Goal: Task Accomplishment & Management: Manage account settings

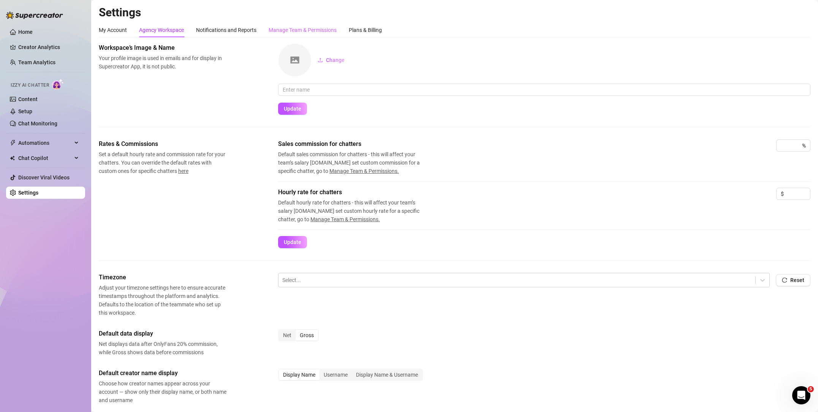
click at [288, 34] on div "Manage Team & Permissions" at bounding box center [302, 30] width 68 height 14
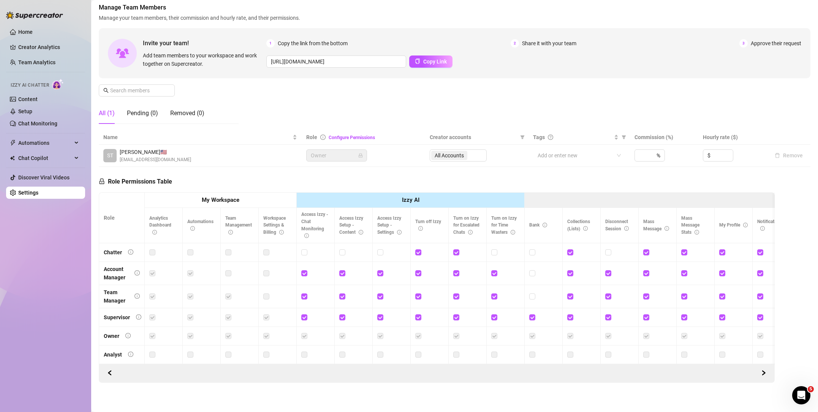
scroll to position [43, 0]
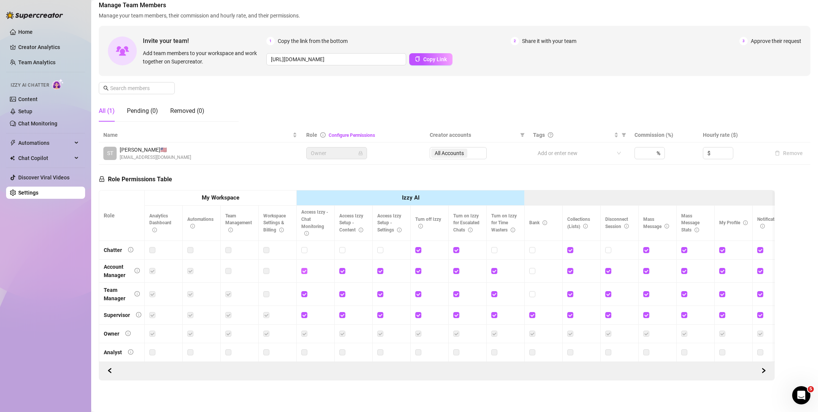
click at [304, 271] on input "checkbox" at bounding box center [303, 270] width 5 height 5
checkbox input "false"
click at [304, 297] on label at bounding box center [304, 294] width 6 height 8
click at [304, 296] on input "checkbox" at bounding box center [303, 293] width 5 height 5
checkbox input "false"
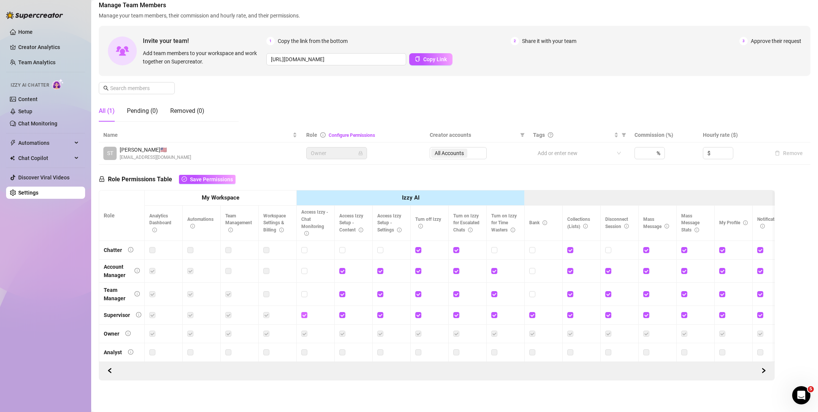
click at [306, 315] on input "checkbox" at bounding box center [303, 314] width 5 height 5
checkbox input "false"
drag, startPoint x: 382, startPoint y: 315, endPoint x: 357, endPoint y: 319, distance: 25.4
click at [382, 315] on span at bounding box center [380, 315] width 6 height 6
drag, startPoint x: 341, startPoint y: 315, endPoint x: 343, endPoint y: 308, distance: 7.0
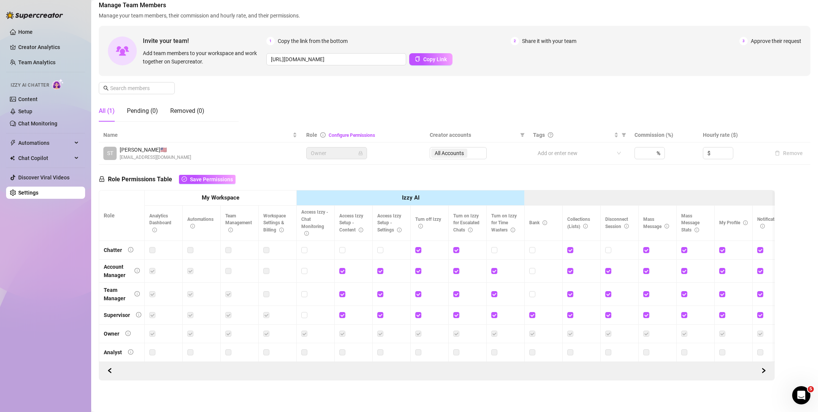
click at [341, 315] on input "checkbox" at bounding box center [341, 314] width 5 height 5
checkbox input "false"
click at [341, 291] on input "checkbox" at bounding box center [341, 293] width 5 height 5
checkbox input "false"
drag, startPoint x: 340, startPoint y: 267, endPoint x: 350, endPoint y: 269, distance: 10.0
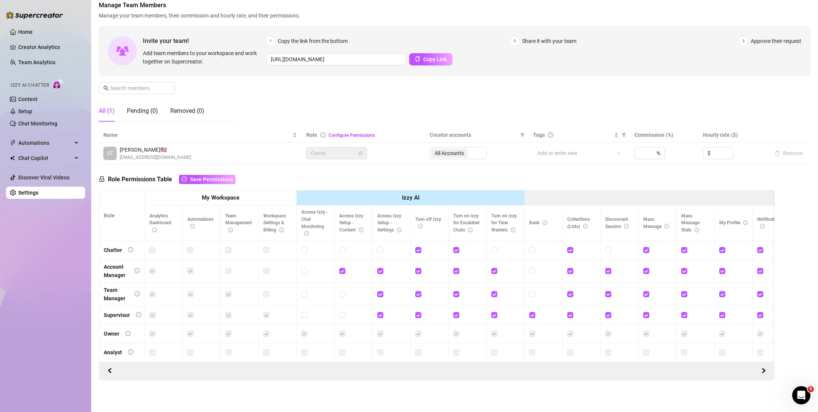
click at [340, 268] on input "checkbox" at bounding box center [341, 270] width 5 height 5
checkbox input "false"
drag, startPoint x: 379, startPoint y: 269, endPoint x: 376, endPoint y: 282, distance: 13.2
click at [378, 272] on input "checkbox" at bounding box center [379, 270] width 5 height 5
checkbox input "false"
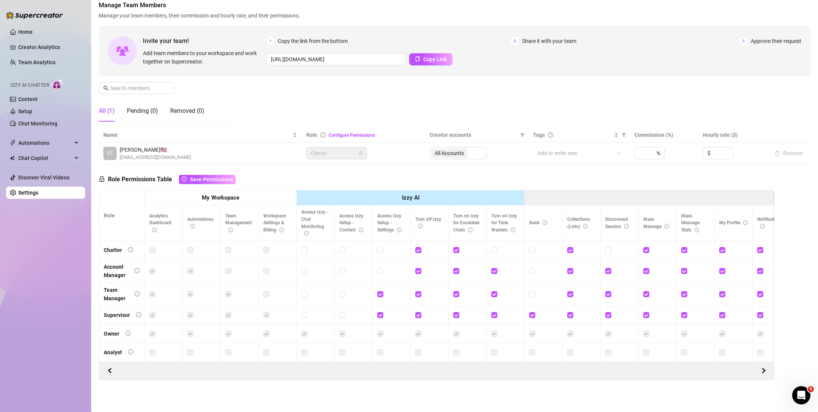
click at [381, 293] on input "checkbox" at bounding box center [379, 293] width 5 height 5
checkbox input "false"
click at [381, 317] on span at bounding box center [380, 315] width 6 height 6
click at [381, 317] on input "checkbox" at bounding box center [379, 314] width 5 height 5
checkbox input "false"
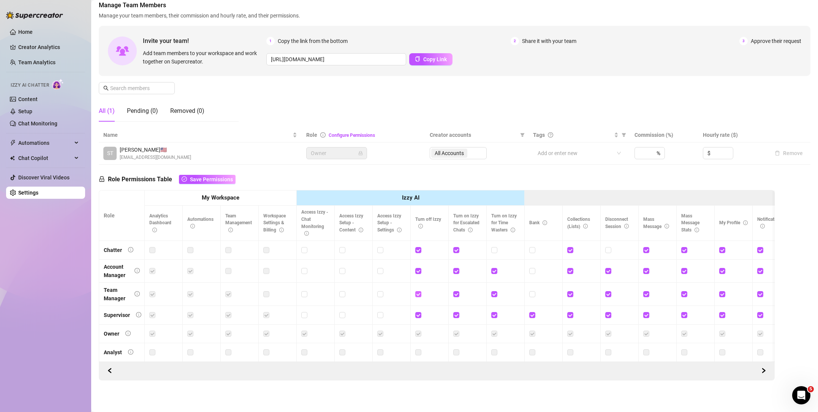
drag, startPoint x: 420, startPoint y: 313, endPoint x: 417, endPoint y: 297, distance: 15.9
click at [420, 312] on input "checkbox" at bounding box center [417, 314] width 5 height 5
checkbox input "false"
click at [417, 290] on label at bounding box center [418, 294] width 6 height 8
click at [417, 291] on input "checkbox" at bounding box center [417, 293] width 5 height 5
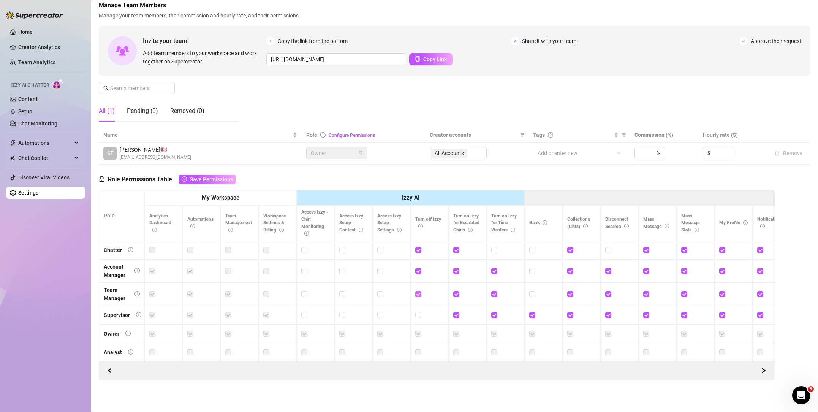
checkbox input "false"
drag, startPoint x: 418, startPoint y: 268, endPoint x: 416, endPoint y: 250, distance: 18.7
click at [418, 266] on div at bounding box center [429, 271] width 28 height 12
click at [415, 247] on input "checkbox" at bounding box center [417, 249] width 5 height 5
checkbox input "false"
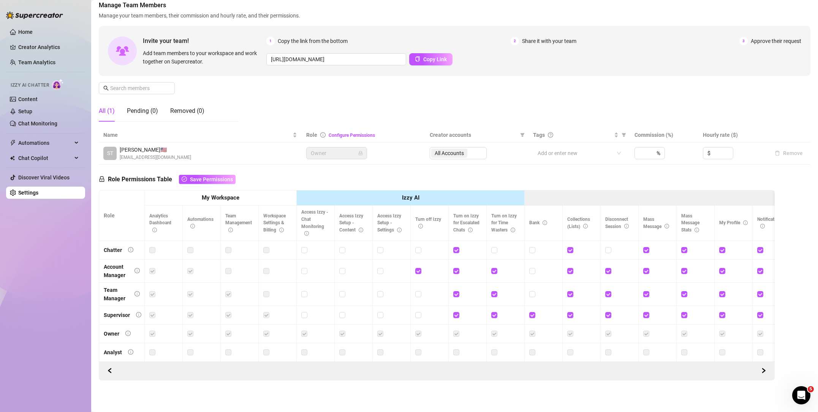
drag, startPoint x: 457, startPoint y: 249, endPoint x: 410, endPoint y: 274, distance: 53.5
click at [455, 250] on input "checkbox" at bounding box center [455, 249] width 5 height 5
checkbox input "false"
drag, startPoint x: 419, startPoint y: 270, endPoint x: 446, endPoint y: 278, distance: 28.6
click at [418, 270] on input "checkbox" at bounding box center [417, 270] width 5 height 5
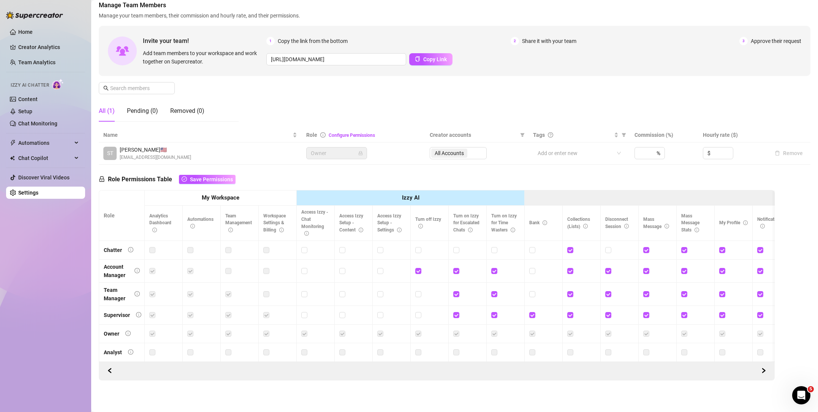
checkbox input "false"
drag, startPoint x: 454, startPoint y: 269, endPoint x: 453, endPoint y: 293, distance: 23.6
click at [454, 271] on input "checkbox" at bounding box center [455, 270] width 5 height 5
checkbox input "false"
click at [455, 296] on span at bounding box center [456, 294] width 6 height 6
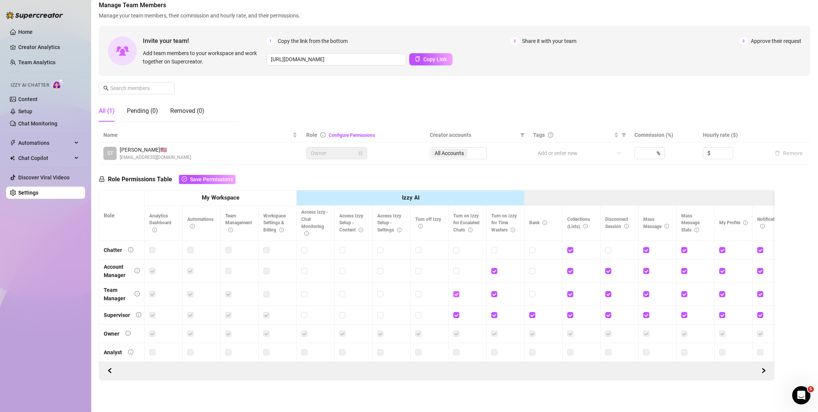
click at [455, 296] on input "checkbox" at bounding box center [455, 293] width 5 height 5
checkbox input "false"
click at [459, 315] on span at bounding box center [456, 315] width 6 height 6
click at [458, 315] on input "checkbox" at bounding box center [455, 314] width 5 height 5
checkbox input "false"
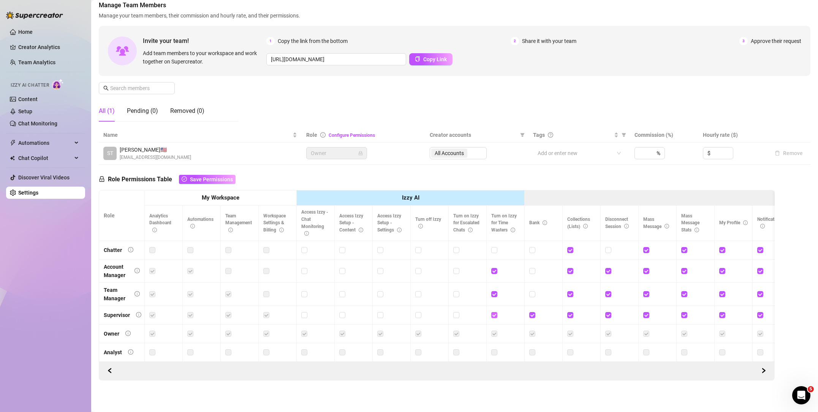
drag, startPoint x: 494, startPoint y: 317, endPoint x: 495, endPoint y: 311, distance: 6.8
click at [494, 317] on span at bounding box center [494, 315] width 6 height 6
click at [494, 317] on input "checkbox" at bounding box center [493, 314] width 5 height 5
checkbox input "false"
drag, startPoint x: 494, startPoint y: 293, endPoint x: 493, endPoint y: 287, distance: 5.4
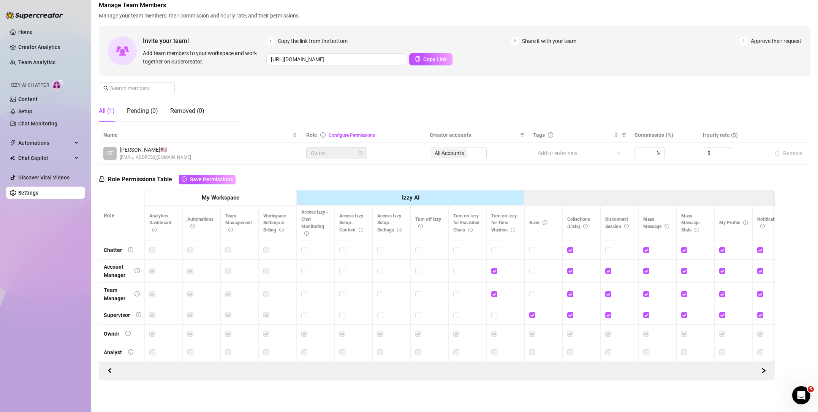
click at [494, 292] on input "checkbox" at bounding box center [493, 293] width 5 height 5
checkbox input "false"
drag, startPoint x: 490, startPoint y: 271, endPoint x: 488, endPoint y: 274, distance: 4.0
click at [490, 271] on td at bounding box center [505, 270] width 38 height 23
click at [493, 268] on input "checkbox" at bounding box center [493, 270] width 5 height 5
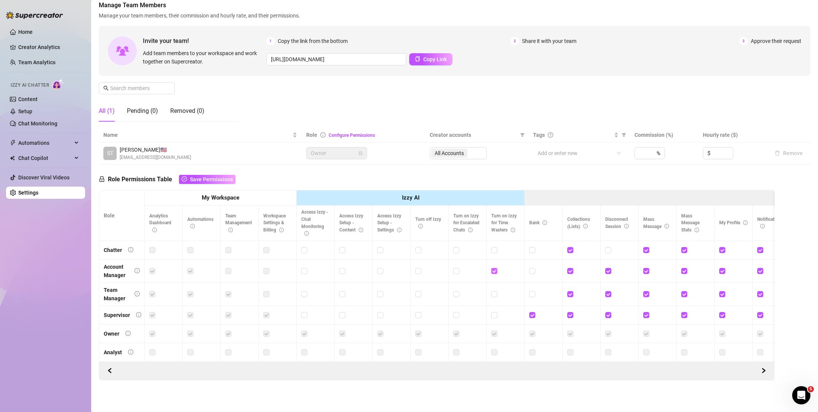
checkbox input "false"
click at [532, 316] on input "checkbox" at bounding box center [531, 314] width 5 height 5
checkbox input "false"
click at [574, 316] on div at bounding box center [581, 315] width 28 height 8
click at [569, 314] on input "checkbox" at bounding box center [569, 314] width 5 height 5
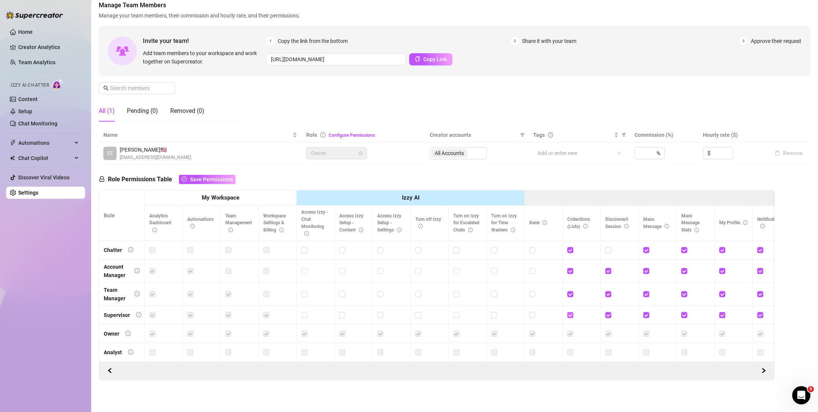
checkbox input "false"
click at [571, 293] on input "checkbox" at bounding box center [569, 293] width 5 height 5
checkbox input "false"
click at [567, 269] on input "checkbox" at bounding box center [569, 270] width 5 height 5
checkbox input "false"
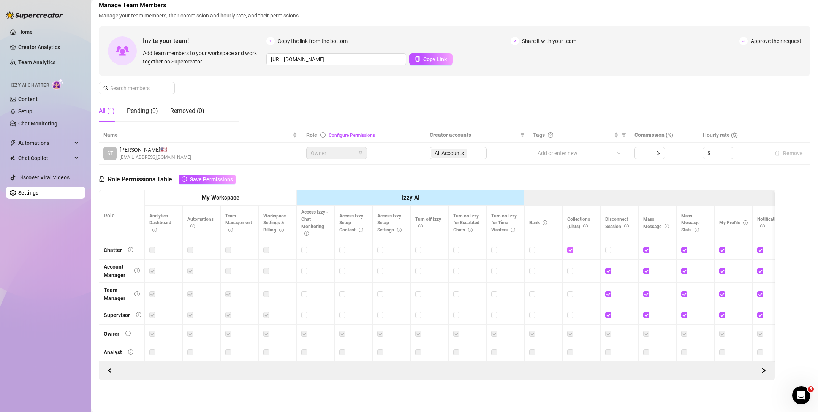
click at [571, 250] on input "checkbox" at bounding box center [569, 249] width 5 height 5
checkbox input "false"
click at [607, 269] on input "checkbox" at bounding box center [607, 270] width 5 height 5
checkbox input "false"
click at [608, 292] on input "checkbox" at bounding box center [607, 293] width 5 height 5
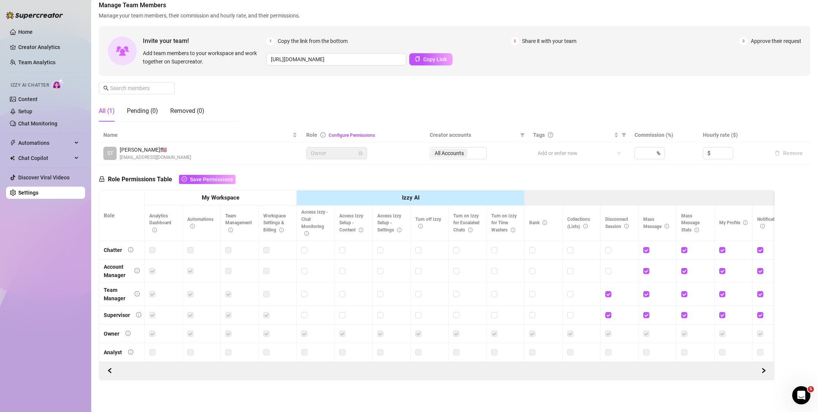
checkbox input "false"
click at [610, 314] on input "checkbox" at bounding box center [607, 314] width 5 height 5
checkbox input "false"
click at [645, 314] on input "checkbox" at bounding box center [645, 314] width 5 height 5
checkbox input "false"
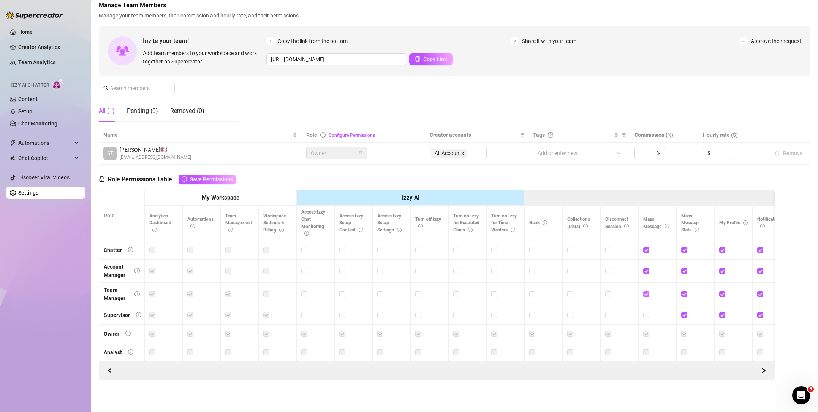
click at [647, 292] on input "checkbox" at bounding box center [645, 293] width 5 height 5
checkbox input "false"
click at [647, 267] on label at bounding box center [646, 271] width 6 height 8
click at [647, 268] on input "checkbox" at bounding box center [645, 270] width 5 height 5
checkbox input "false"
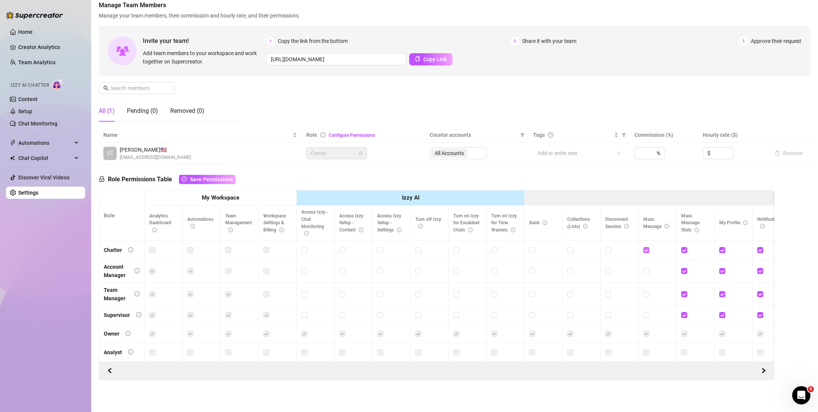
click at [646, 253] on span at bounding box center [646, 250] width 6 height 6
click at [646, 252] on input "checkbox" at bounding box center [645, 249] width 5 height 5
checkbox input "false"
click at [685, 249] on input "checkbox" at bounding box center [683, 249] width 5 height 5
checkbox input "false"
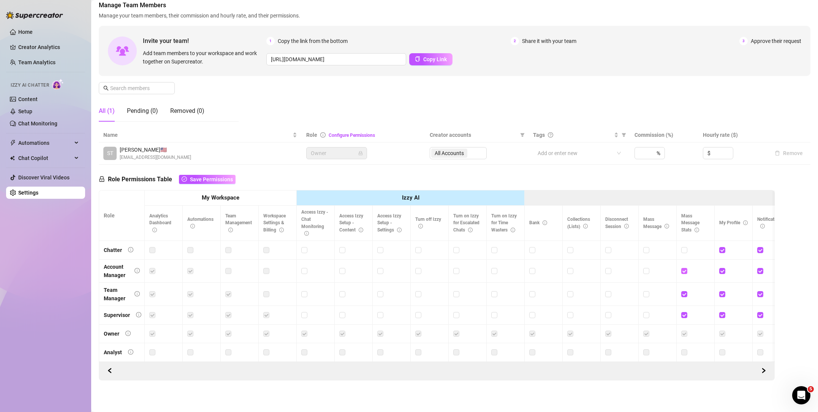
click at [685, 271] on input "checkbox" at bounding box center [683, 270] width 5 height 5
checkbox input "false"
drag, startPoint x: 684, startPoint y: 295, endPoint x: 684, endPoint y: 317, distance: 22.8
click at [684, 295] on input "checkbox" at bounding box center [683, 293] width 5 height 5
checkbox input "false"
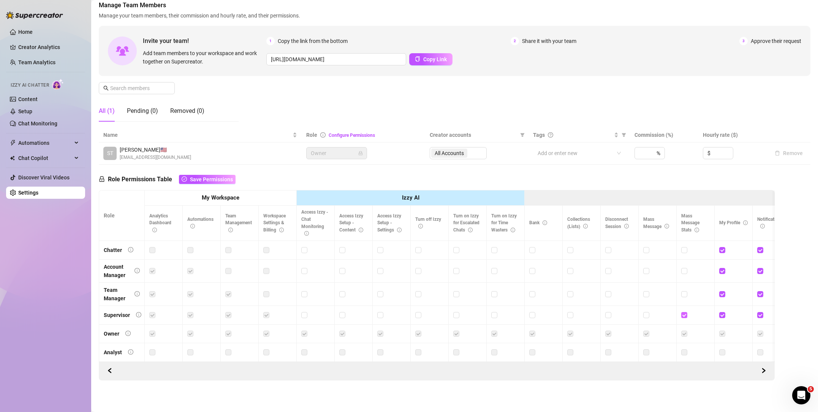
click at [684, 316] on input "checkbox" at bounding box center [683, 314] width 5 height 5
checkbox input "false"
click at [723, 315] on input "checkbox" at bounding box center [721, 314] width 5 height 5
checkbox input "false"
drag, startPoint x: 762, startPoint y: 314, endPoint x: 756, endPoint y: 335, distance: 21.9
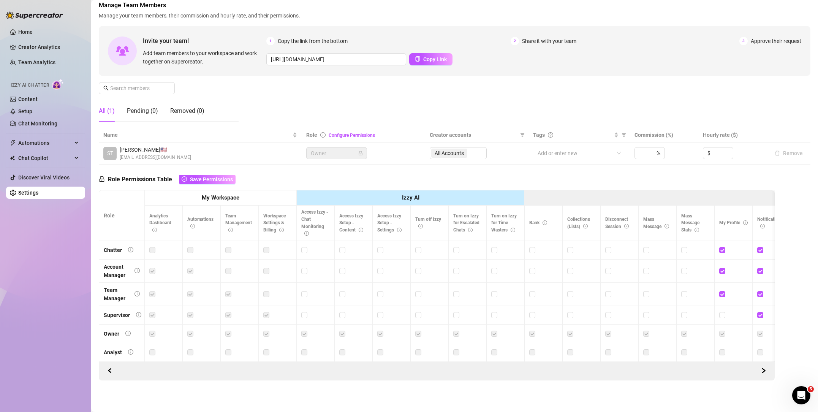
click at [762, 314] on input "checkbox" at bounding box center [759, 314] width 5 height 5
checkbox input "false"
drag, startPoint x: 723, startPoint y: 268, endPoint x: 720, endPoint y: 284, distance: 16.3
click at [723, 269] on input "checkbox" at bounding box center [721, 270] width 5 height 5
checkbox input "false"
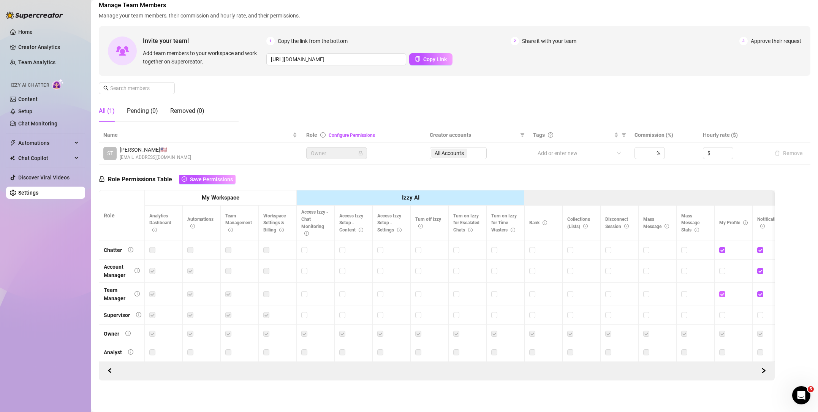
click at [721, 294] on input "checkbox" at bounding box center [721, 293] width 5 height 5
checkbox input "false"
click at [719, 251] on input "checkbox" at bounding box center [721, 249] width 5 height 5
checkbox input "false"
click at [762, 250] on span at bounding box center [760, 250] width 6 height 6
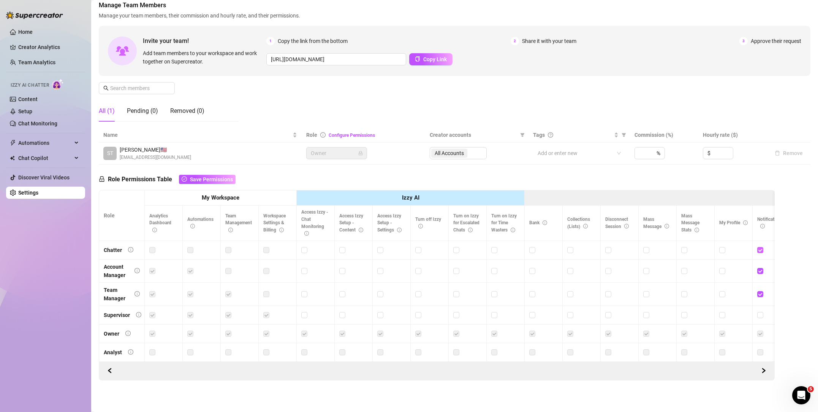
click at [762, 250] on input "checkbox" at bounding box center [759, 249] width 5 height 5
checkbox input "false"
click at [760, 272] on input "checkbox" at bounding box center [759, 270] width 5 height 5
checkbox input "false"
drag, startPoint x: 760, startPoint y: 292, endPoint x: 761, endPoint y: 316, distance: 23.9
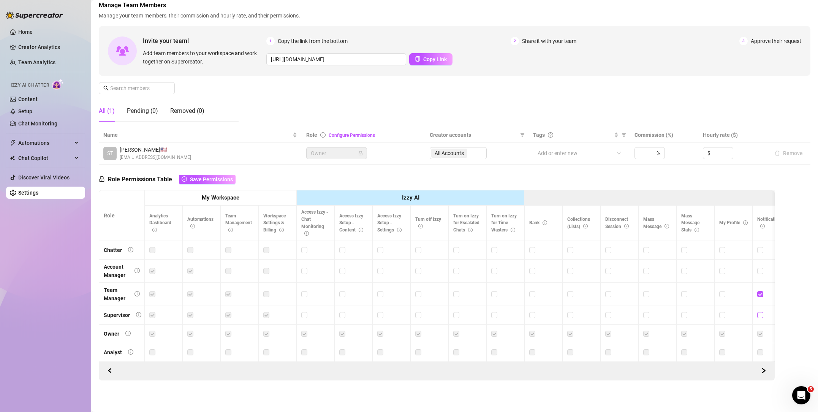
click at [760, 293] on input "checkbox" at bounding box center [759, 293] width 5 height 5
checkbox input "false"
click at [763, 368] on span "button" at bounding box center [763, 371] width 5 height 6
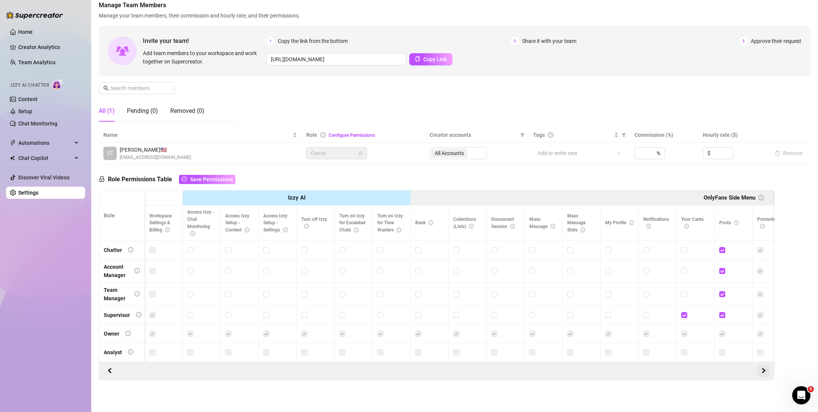
click at [763, 368] on span "button" at bounding box center [763, 371] width 5 height 6
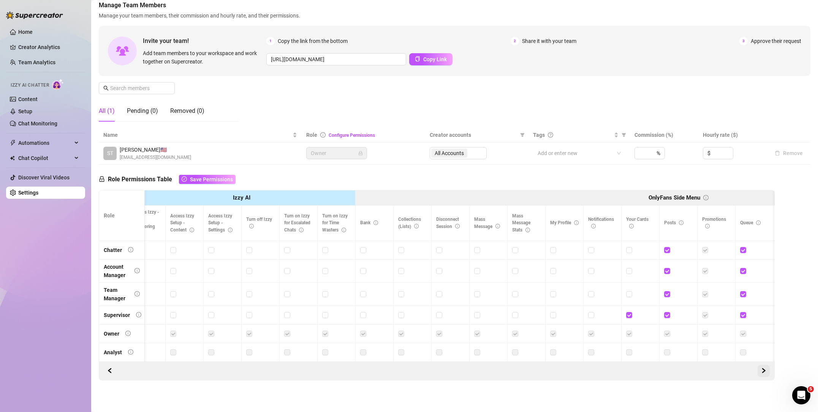
scroll to position [0, 228]
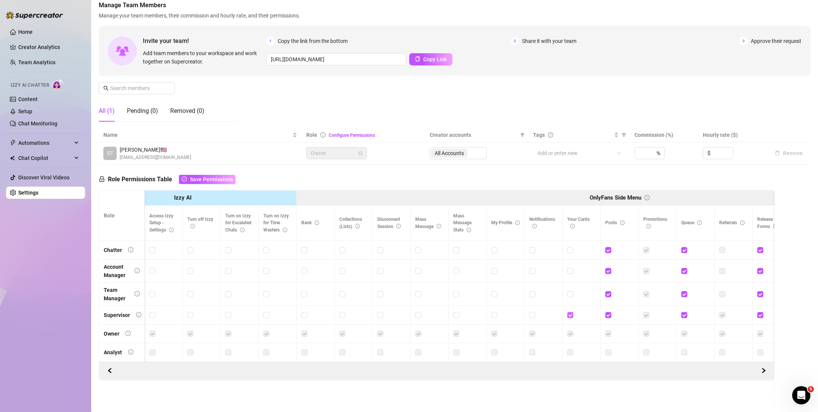
click at [570, 315] on input "checkbox" at bounding box center [569, 314] width 5 height 5
checkbox input "false"
drag, startPoint x: 610, startPoint y: 250, endPoint x: 611, endPoint y: 286, distance: 36.1
click at [609, 251] on input "checkbox" at bounding box center [607, 249] width 5 height 5
checkbox input "false"
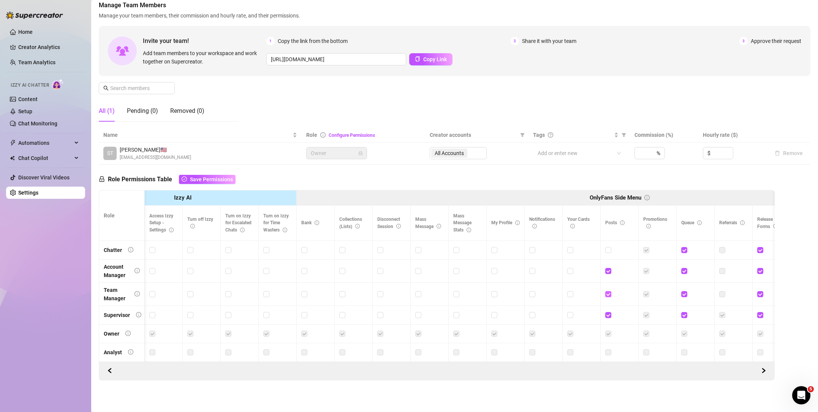
drag, startPoint x: 607, startPoint y: 273, endPoint x: 608, endPoint y: 296, distance: 22.8
click at [607, 273] on span at bounding box center [608, 271] width 6 height 6
click at [607, 273] on input "checkbox" at bounding box center [607, 270] width 5 height 5
checkbox input "false"
drag, startPoint x: 608, startPoint y: 295, endPoint x: 607, endPoint y: 314, distance: 19.0
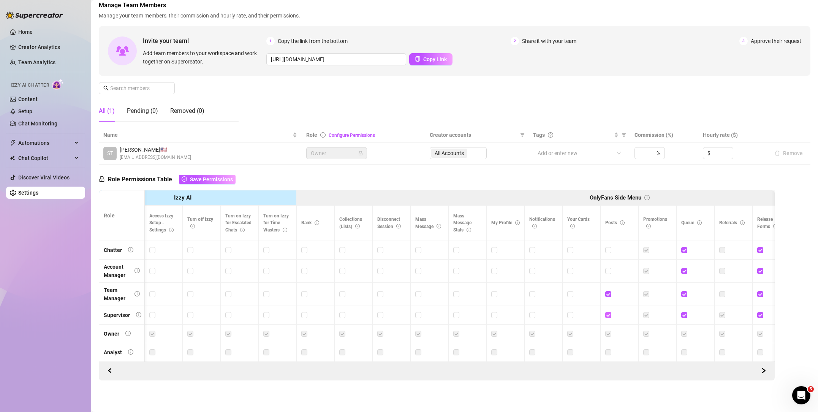
click at [608, 295] on input "checkbox" at bounding box center [607, 293] width 5 height 5
checkbox input "false"
click at [608, 316] on input "checkbox" at bounding box center [607, 314] width 5 height 5
checkbox input "false"
click at [684, 314] on input "checkbox" at bounding box center [683, 314] width 5 height 5
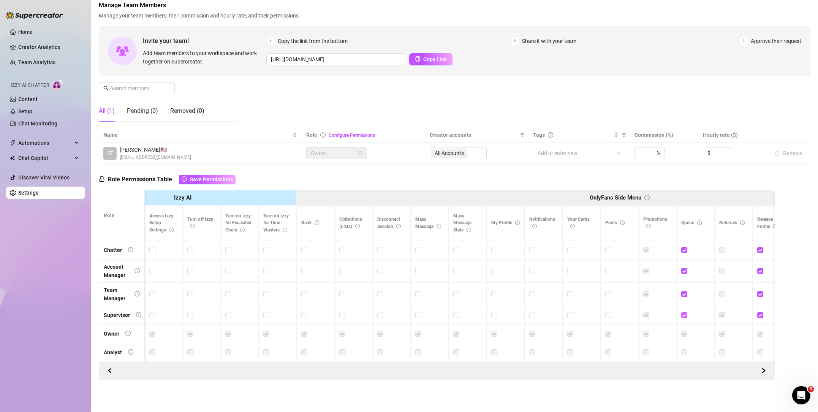
checkbox input "false"
click at [684, 290] on label at bounding box center [684, 294] width 6 height 8
click at [684, 291] on input "checkbox" at bounding box center [683, 293] width 5 height 5
checkbox input "false"
click at [683, 271] on input "checkbox" at bounding box center [683, 270] width 5 height 5
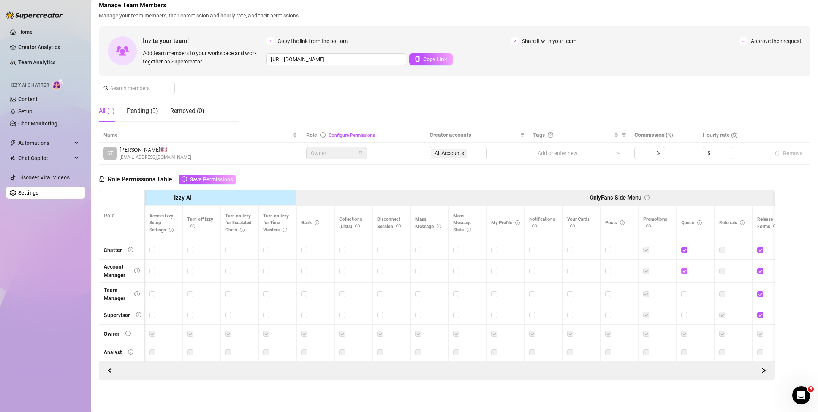
checkbox input "false"
click at [682, 251] on input "checkbox" at bounding box center [683, 249] width 5 height 5
checkbox input "false"
click at [763, 370] on icon "right" at bounding box center [763, 370] width 5 height 5
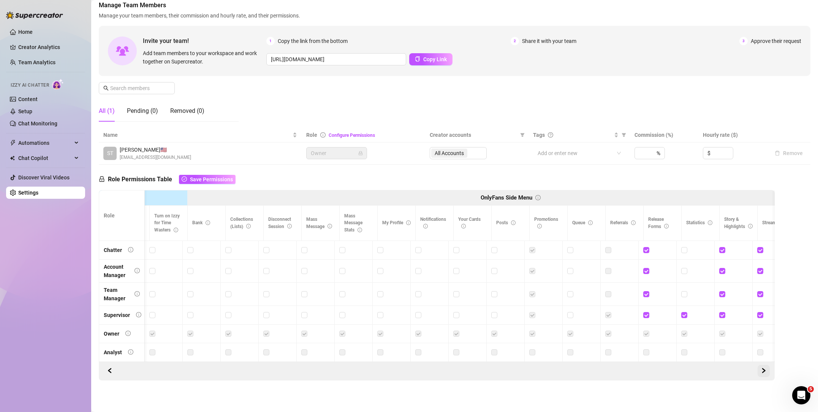
scroll to position [0, 342]
click at [763, 370] on icon "right" at bounding box center [763, 370] width 5 height 5
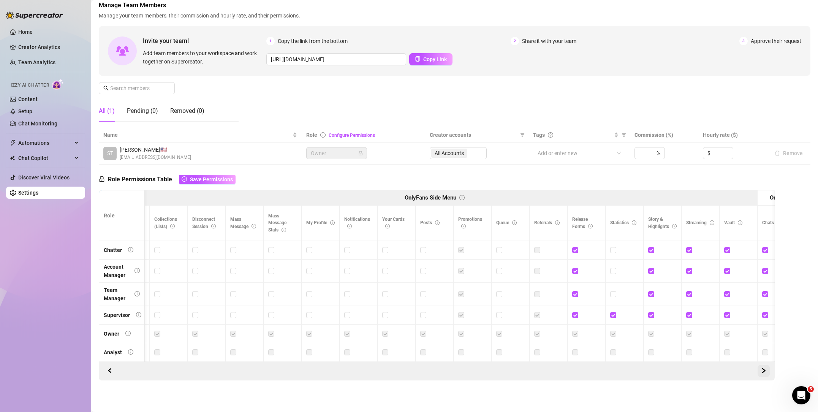
scroll to position [0, 456]
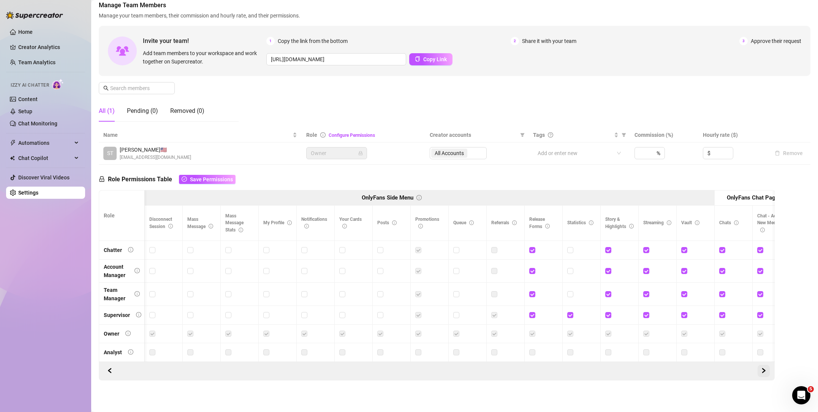
click at [763, 370] on icon "right" at bounding box center [763, 370] width 5 height 5
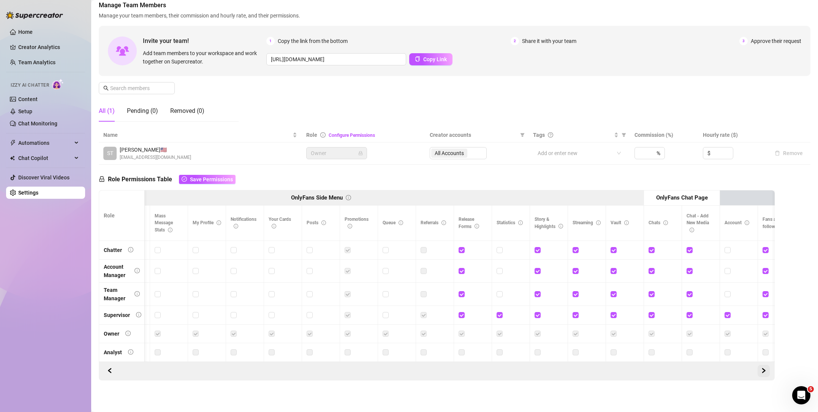
scroll to position [0, 570]
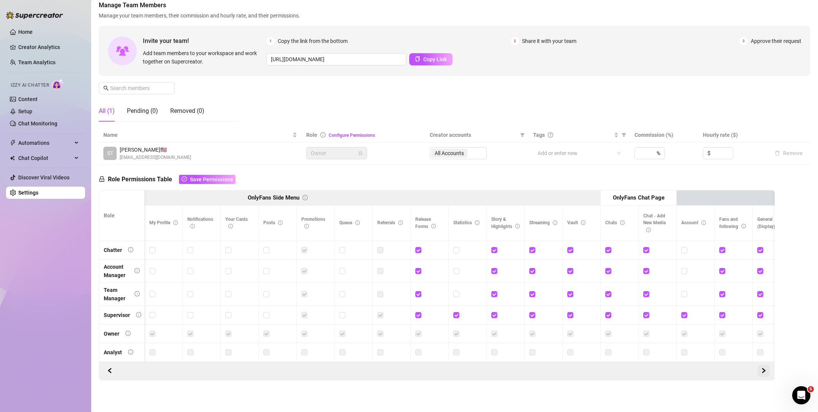
click at [763, 370] on icon "right" at bounding box center [763, 370] width 5 height 5
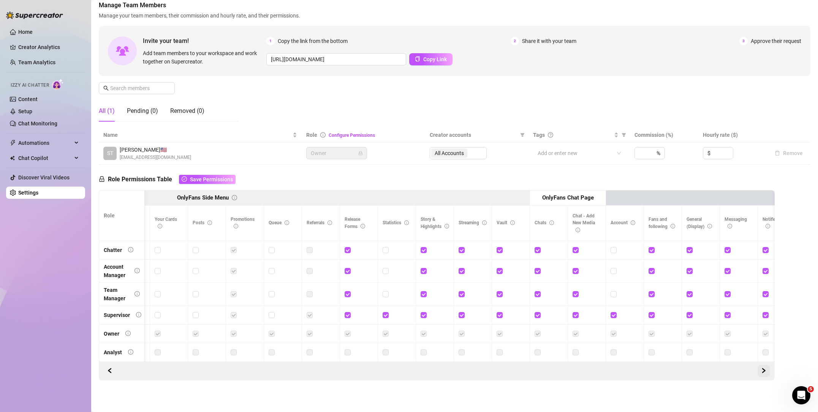
scroll to position [0, 684]
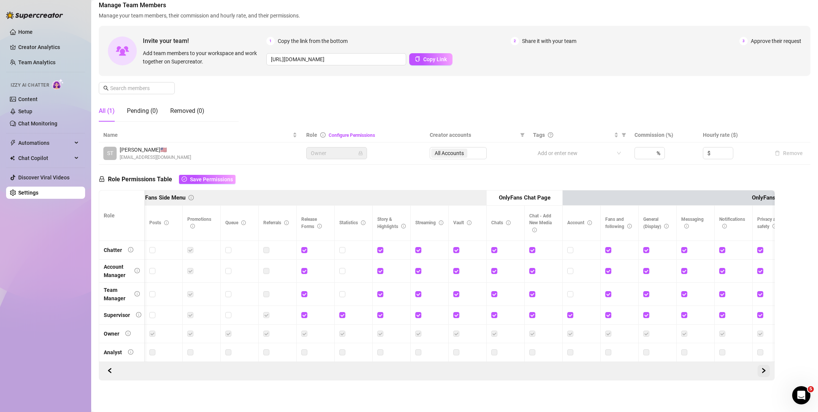
click at [763, 370] on icon "right" at bounding box center [763, 370] width 5 height 5
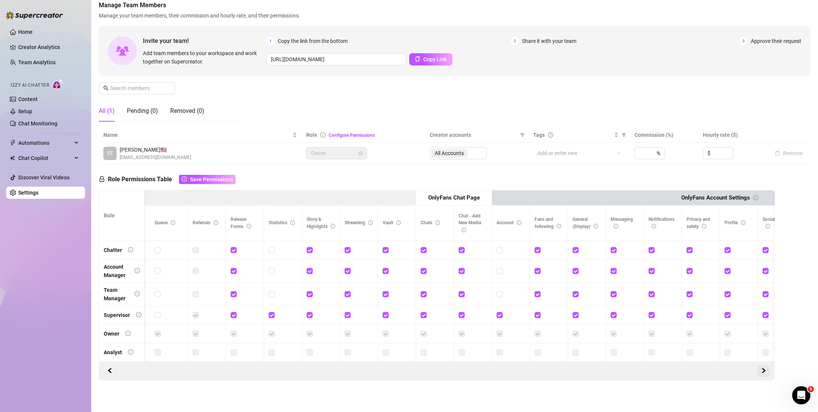
click at [763, 370] on icon "right" at bounding box center [763, 370] width 5 height 5
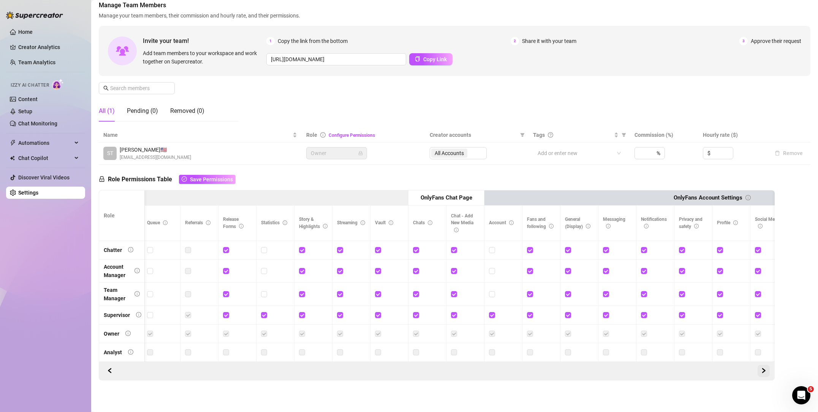
scroll to position [0, 0]
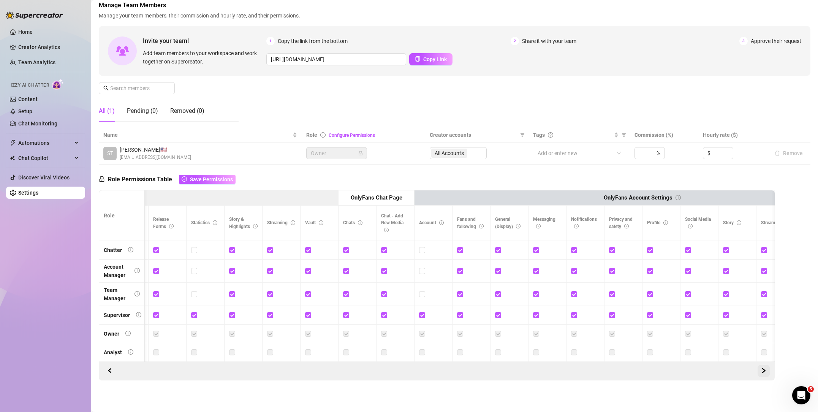
click at [763, 370] on icon "right" at bounding box center [763, 370] width 5 height 5
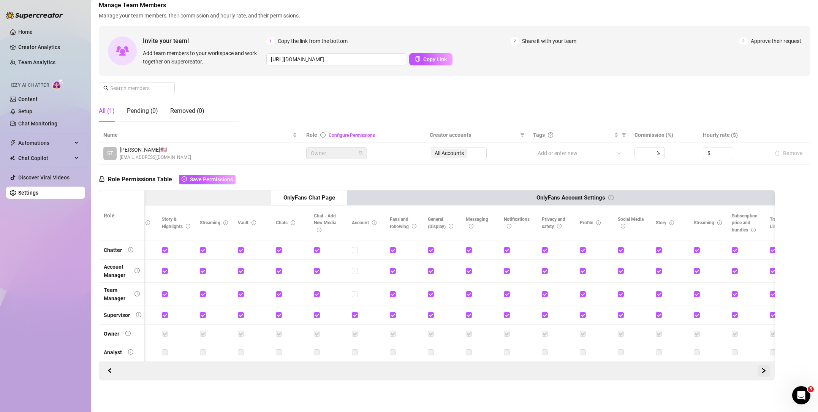
click at [763, 370] on icon "right" at bounding box center [763, 370] width 5 height 5
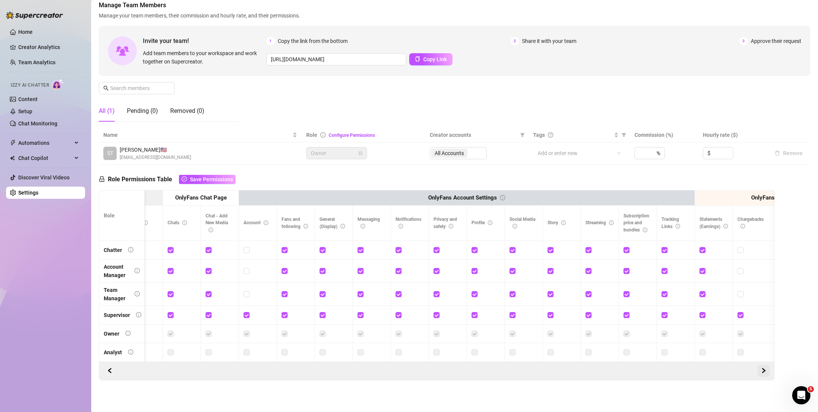
click at [763, 370] on icon "right" at bounding box center [763, 370] width 5 height 5
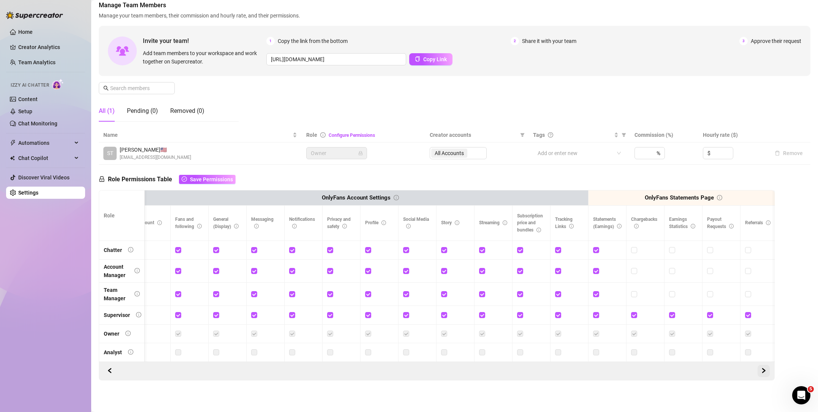
click at [763, 370] on icon "right" at bounding box center [763, 370] width 5 height 5
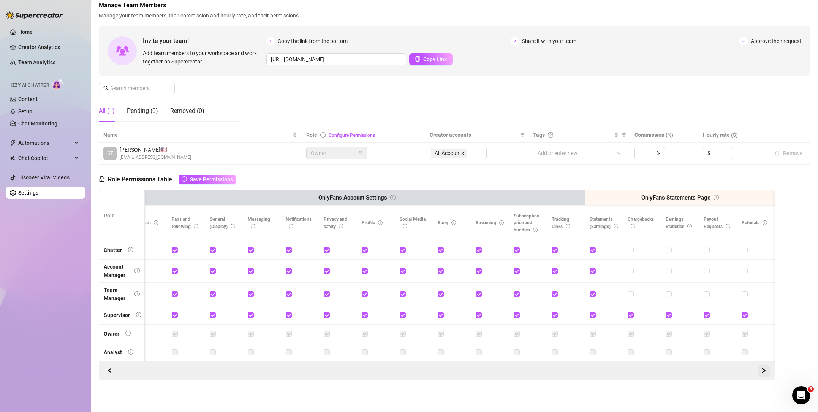
click at [763, 370] on icon "right" at bounding box center [763, 370] width 5 height 5
click at [744, 315] on input "checkbox" at bounding box center [743, 314] width 5 height 5
checkbox input "false"
click at [709, 315] on span at bounding box center [706, 315] width 6 height 6
click at [709, 315] on input "checkbox" at bounding box center [705, 314] width 5 height 5
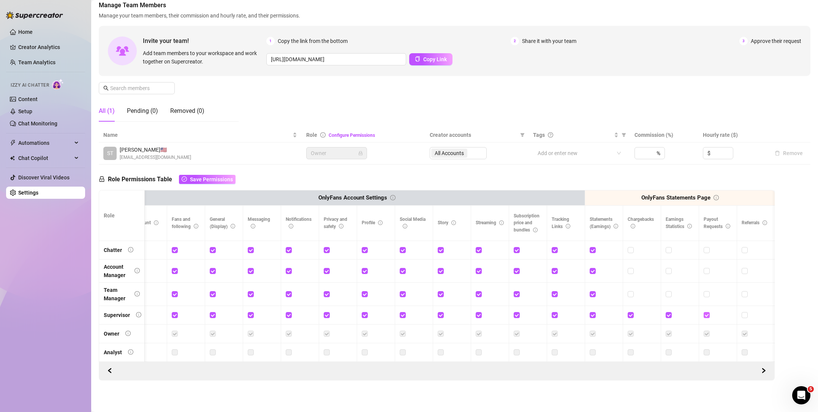
checkbox input "false"
click at [668, 314] on input "checkbox" at bounding box center [667, 314] width 5 height 5
checkbox input "false"
click at [632, 314] on input "checkbox" at bounding box center [629, 314] width 5 height 5
checkbox input "false"
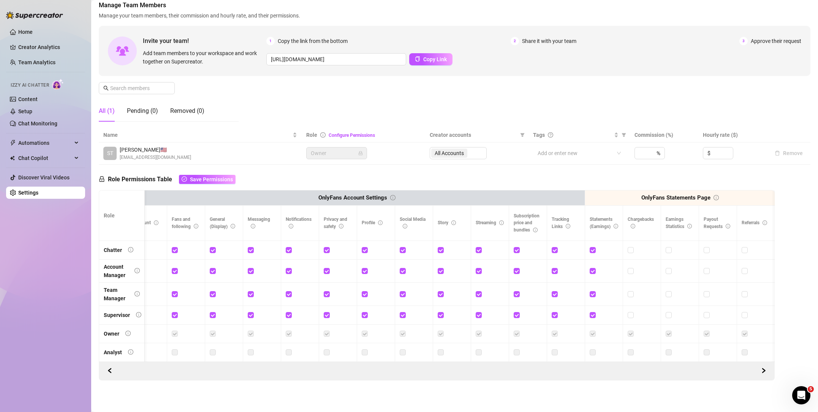
click at [592, 313] on input "checkbox" at bounding box center [591, 314] width 5 height 5
checkbox input "false"
drag, startPoint x: 589, startPoint y: 291, endPoint x: 594, endPoint y: 289, distance: 5.2
click at [589, 291] on input "checkbox" at bounding box center [591, 293] width 5 height 5
checkbox input "false"
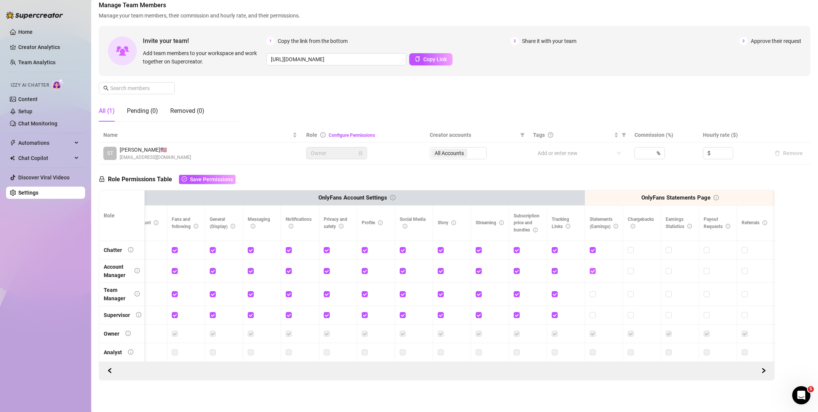
drag, startPoint x: 592, startPoint y: 268, endPoint x: 592, endPoint y: 254, distance: 13.7
click at [592, 268] on input "checkbox" at bounding box center [591, 270] width 5 height 5
checkbox input "false"
drag, startPoint x: 591, startPoint y: 248, endPoint x: 602, endPoint y: 271, distance: 25.3
click at [591, 248] on input "checkbox" at bounding box center [591, 249] width 5 height 5
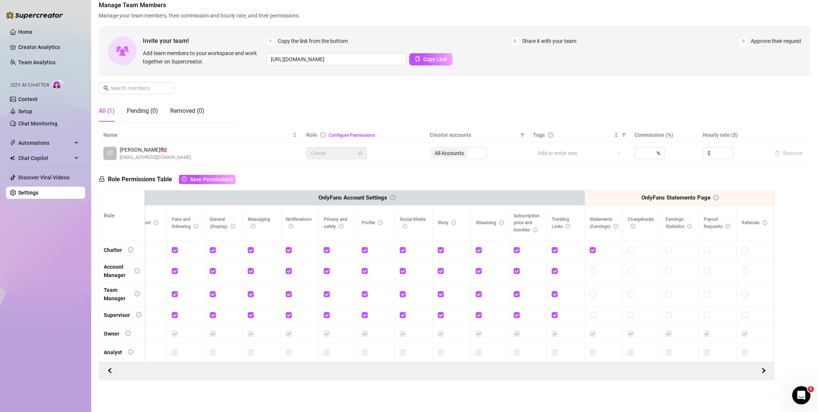
checkbox input "false"
drag, startPoint x: 553, startPoint y: 251, endPoint x: 552, endPoint y: 269, distance: 17.9
click at [552, 253] on label at bounding box center [554, 250] width 6 height 8
click at [552, 252] on input "checkbox" at bounding box center [553, 249] width 5 height 5
checkbox input "false"
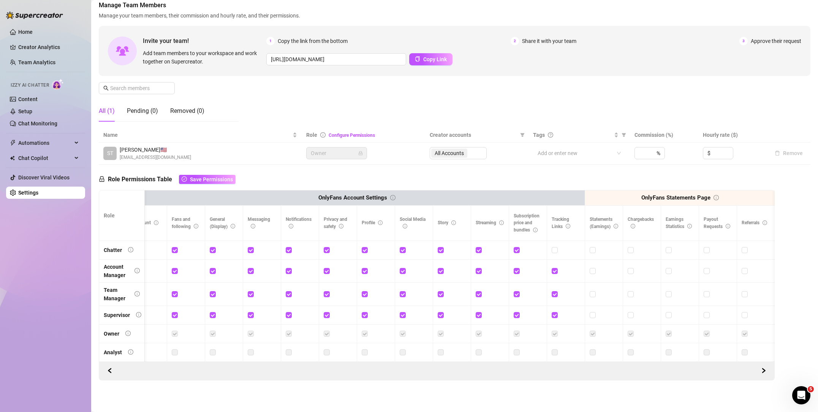
drag, startPoint x: 556, startPoint y: 272, endPoint x: 552, endPoint y: 289, distance: 17.1
click at [556, 273] on span at bounding box center [554, 271] width 6 height 6
click at [556, 273] on input "checkbox" at bounding box center [553, 270] width 5 height 5
checkbox input "false"
click at [553, 292] on input "checkbox" at bounding box center [553, 293] width 5 height 5
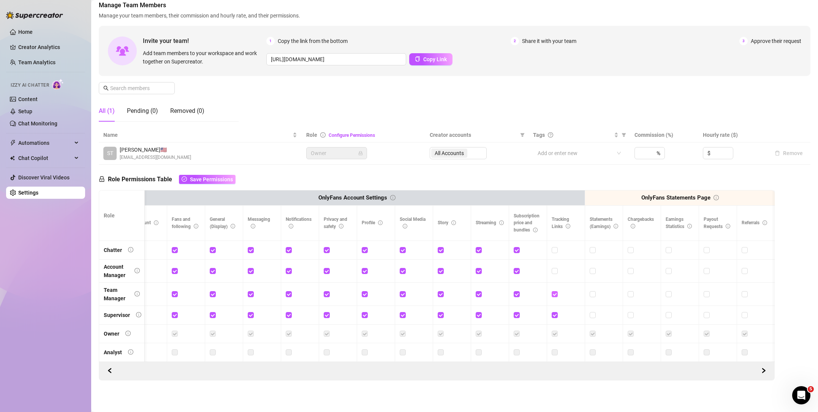
checkbox input "false"
click at [553, 315] on input "checkbox" at bounding box center [553, 314] width 5 height 5
checkbox input "false"
click at [513, 290] on td at bounding box center [528, 294] width 38 height 23
click at [513, 294] on td at bounding box center [528, 294] width 38 height 23
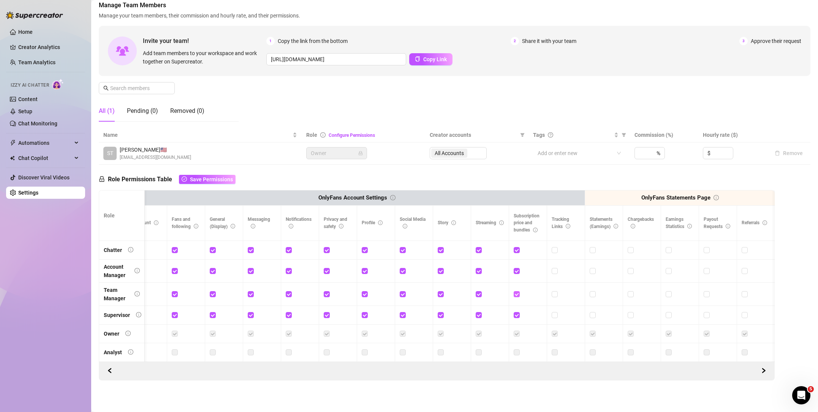
click at [515, 294] on input "checkbox" at bounding box center [515, 293] width 5 height 5
checkbox input "false"
click at [518, 312] on input "checkbox" at bounding box center [515, 314] width 5 height 5
checkbox input "false"
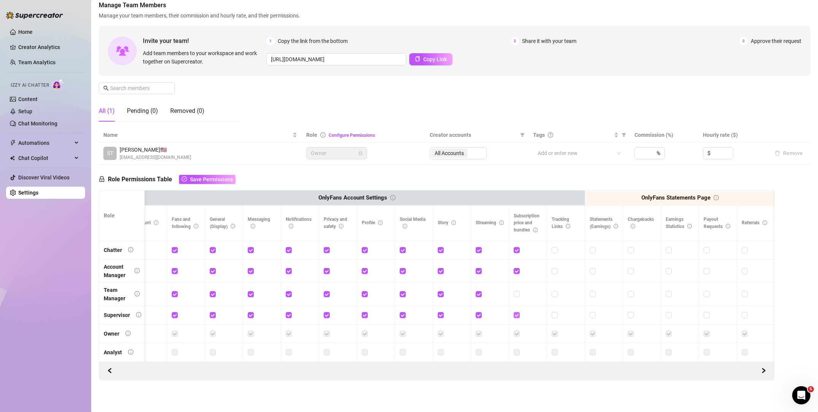
checkbox input "false"
click at [513, 268] on input "checkbox" at bounding box center [515, 270] width 5 height 5
checkbox input "false"
drag, startPoint x: 516, startPoint y: 247, endPoint x: 487, endPoint y: 253, distance: 29.6
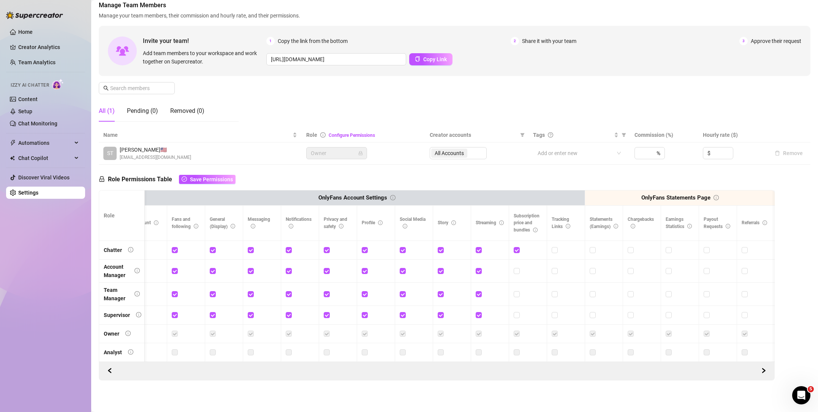
click at [516, 247] on input "checkbox" at bounding box center [515, 249] width 5 height 5
checkbox input "false"
drag, startPoint x: 480, startPoint y: 250, endPoint x: 473, endPoint y: 272, distance: 23.0
click at [479, 251] on input "checkbox" at bounding box center [477, 249] width 5 height 5
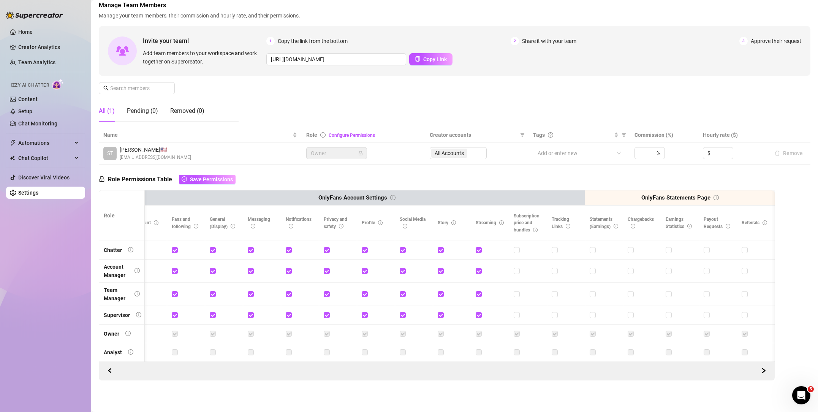
checkbox input "false"
drag, startPoint x: 480, startPoint y: 269, endPoint x: 477, endPoint y: 283, distance: 14.4
click at [480, 270] on span at bounding box center [478, 271] width 6 height 6
click at [480, 295] on input "checkbox" at bounding box center [477, 293] width 5 height 5
checkbox input "false"
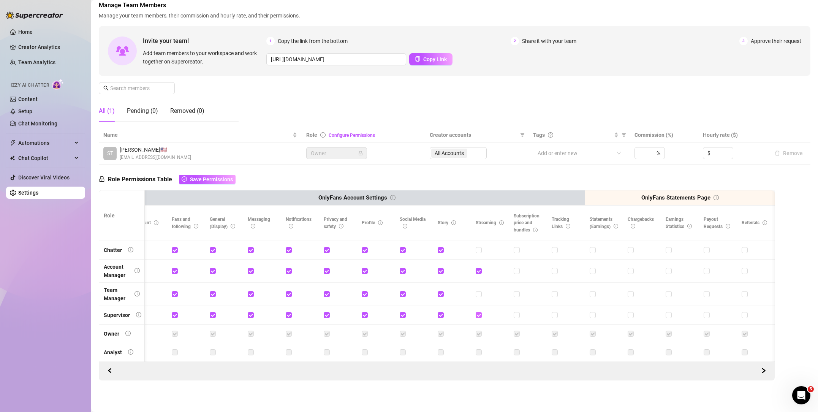
click at [478, 311] on label at bounding box center [478, 315] width 6 height 8
click at [478, 312] on input "checkbox" at bounding box center [477, 314] width 5 height 5
checkbox input "false"
click at [476, 272] on input "checkbox" at bounding box center [477, 270] width 5 height 5
checkbox input "false"
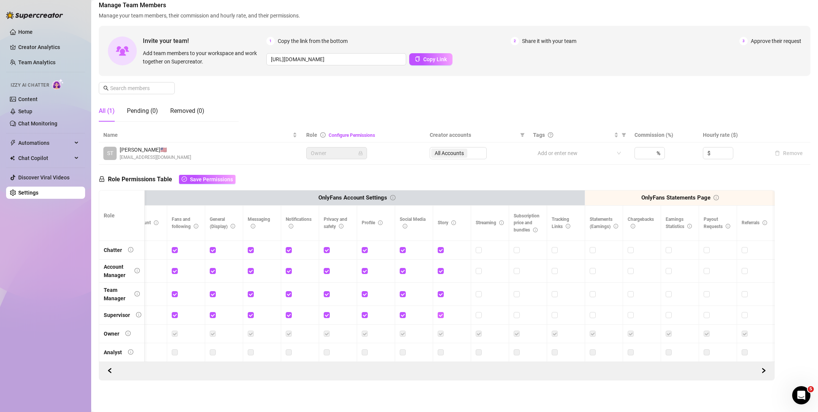
click at [437, 317] on span at bounding box center [440, 315] width 6 height 6
click at [437, 317] on input "checkbox" at bounding box center [439, 314] width 5 height 5
checkbox input "false"
click at [441, 294] on input "checkbox" at bounding box center [439, 293] width 5 height 5
checkbox input "false"
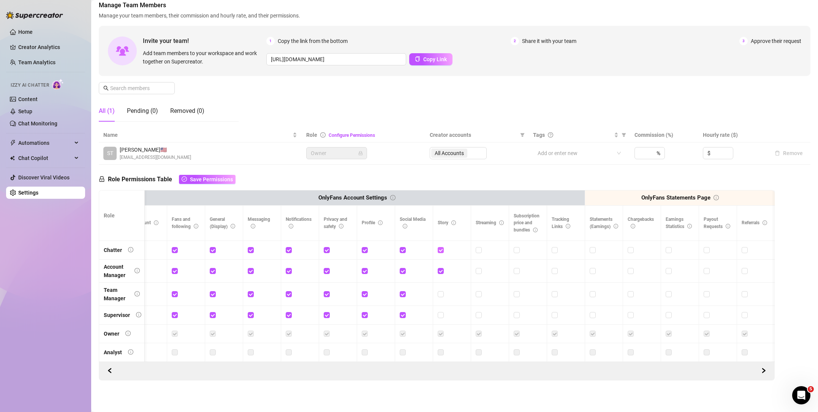
drag, startPoint x: 438, startPoint y: 270, endPoint x: 442, endPoint y: 253, distance: 16.7
click at [438, 270] on input "checkbox" at bounding box center [439, 270] width 5 height 5
checkbox input "false"
click at [441, 249] on input "checkbox" at bounding box center [439, 249] width 5 height 5
checkbox input "false"
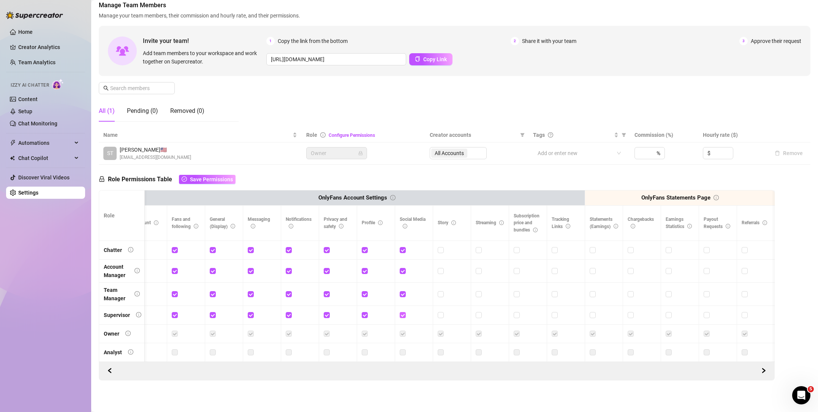
drag, startPoint x: 403, startPoint y: 317, endPoint x: 403, endPoint y: 312, distance: 4.6
click at [403, 317] on input "checkbox" at bounding box center [402, 314] width 5 height 5
checkbox input "false"
click at [403, 296] on input "checkbox" at bounding box center [402, 293] width 5 height 5
checkbox input "false"
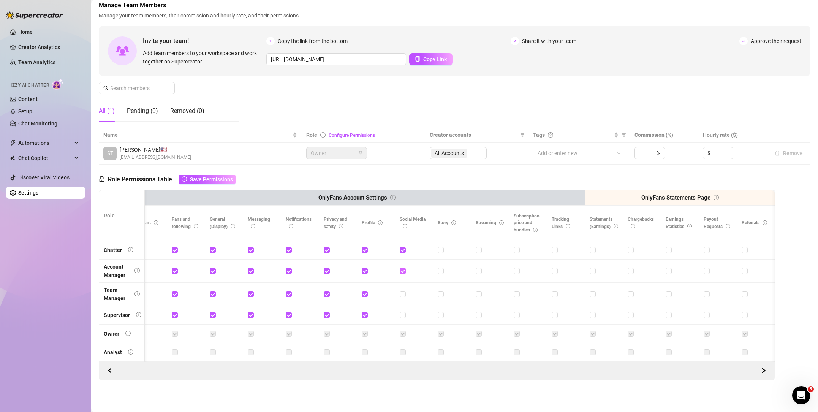
click at [402, 271] on input "checkbox" at bounding box center [402, 270] width 5 height 5
checkbox input "false"
click at [403, 251] on input "checkbox" at bounding box center [402, 249] width 5 height 5
checkbox input "false"
click at [367, 314] on span at bounding box center [365, 315] width 6 height 6
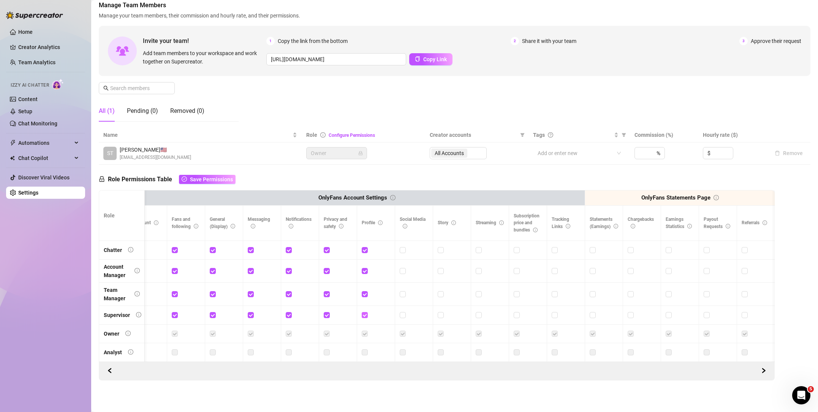
click at [367, 314] on input "checkbox" at bounding box center [364, 314] width 5 height 5
checkbox input "false"
click at [366, 292] on input "checkbox" at bounding box center [364, 293] width 5 height 5
checkbox input "false"
drag, startPoint x: 366, startPoint y: 272, endPoint x: 362, endPoint y: 255, distance: 17.5
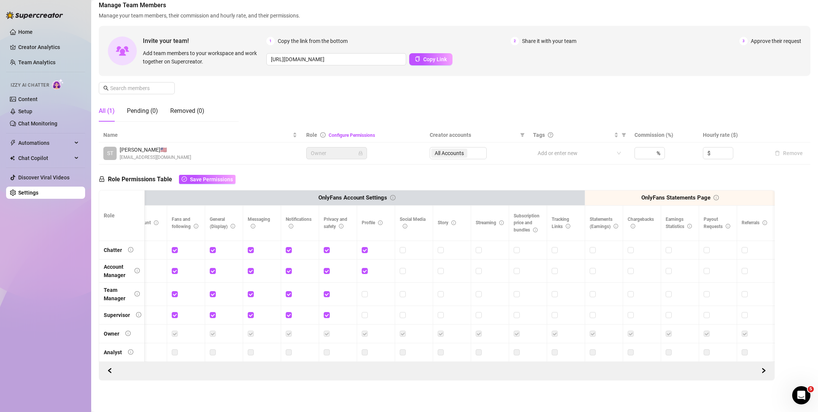
click at [365, 270] on input "checkbox" at bounding box center [364, 270] width 5 height 5
checkbox input "false"
click at [362, 251] on input "checkbox" at bounding box center [364, 249] width 5 height 5
checkbox input "false"
click at [326, 314] on input "checkbox" at bounding box center [326, 314] width 5 height 5
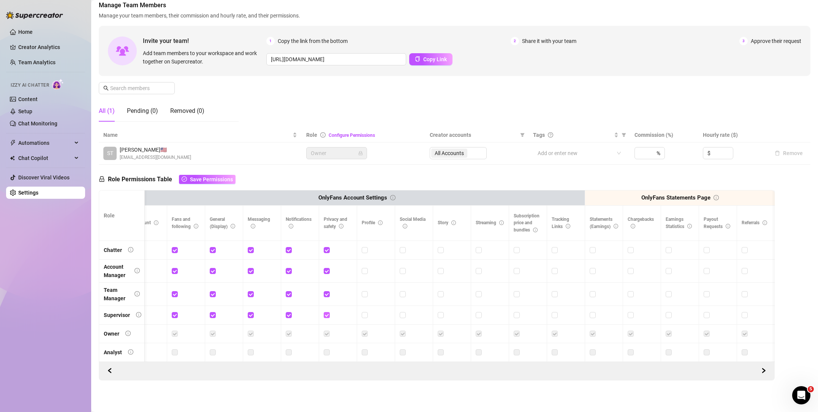
checkbox input "false"
click at [327, 292] on input "checkbox" at bounding box center [326, 293] width 5 height 5
checkbox input "false"
click at [324, 268] on input "checkbox" at bounding box center [326, 270] width 5 height 5
checkbox input "false"
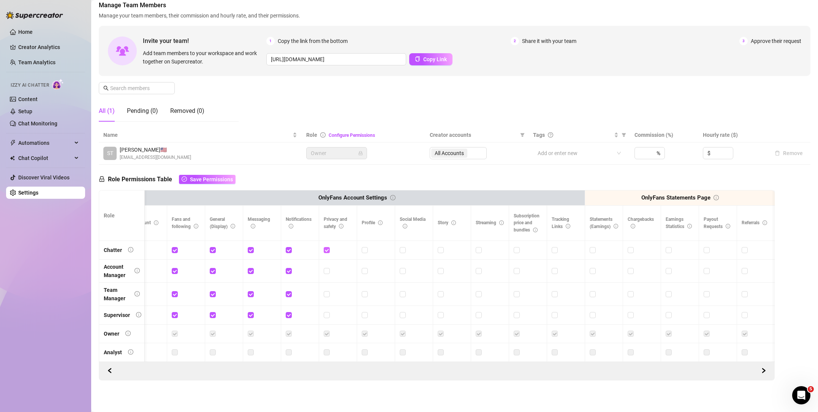
click at [325, 251] on input "checkbox" at bounding box center [326, 249] width 5 height 5
checkbox input "false"
drag, startPoint x: 286, startPoint y: 315, endPoint x: 283, endPoint y: 316, distance: 3.9
click at [286, 315] on input "checkbox" at bounding box center [288, 314] width 5 height 5
checkbox input "false"
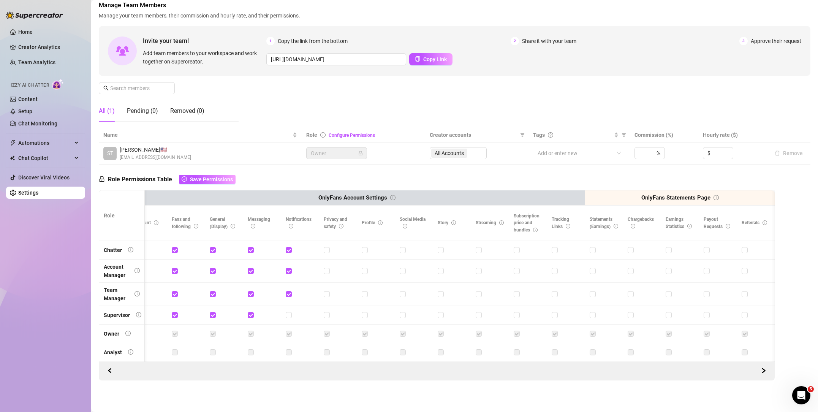
drag, startPoint x: 251, startPoint y: 314, endPoint x: 220, endPoint y: 318, distance: 31.4
click at [251, 315] on input "checkbox" at bounding box center [250, 314] width 5 height 5
checkbox input "false"
click at [211, 316] on input "checkbox" at bounding box center [212, 314] width 5 height 5
checkbox input "false"
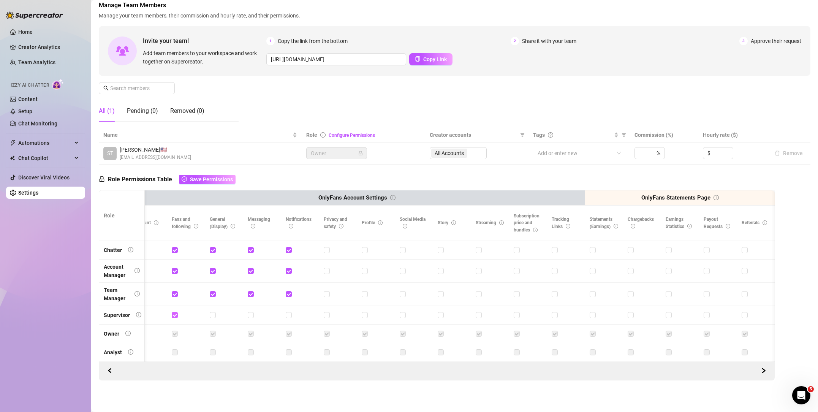
click at [177, 316] on div at bounding box center [186, 315] width 28 height 8
click at [176, 294] on div at bounding box center [186, 294] width 28 height 8
click at [170, 292] on td at bounding box center [186, 294] width 38 height 23
click at [178, 271] on div at bounding box center [186, 271] width 28 height 8
drag, startPoint x: 169, startPoint y: 251, endPoint x: 172, endPoint y: 257, distance: 7.5
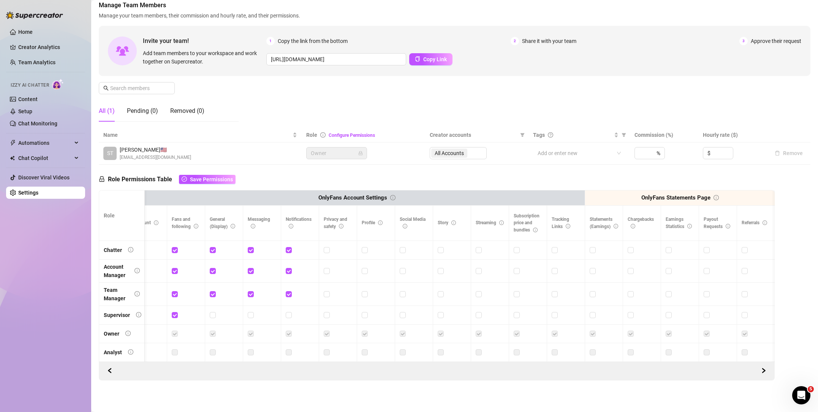
click at [169, 251] on td at bounding box center [186, 250] width 38 height 19
drag, startPoint x: 176, startPoint y: 250, endPoint x: 175, endPoint y: 262, distance: 11.8
click at [176, 251] on input "checkbox" at bounding box center [174, 249] width 5 height 5
checkbox input "false"
drag, startPoint x: 176, startPoint y: 272, endPoint x: 173, endPoint y: 296, distance: 24.1
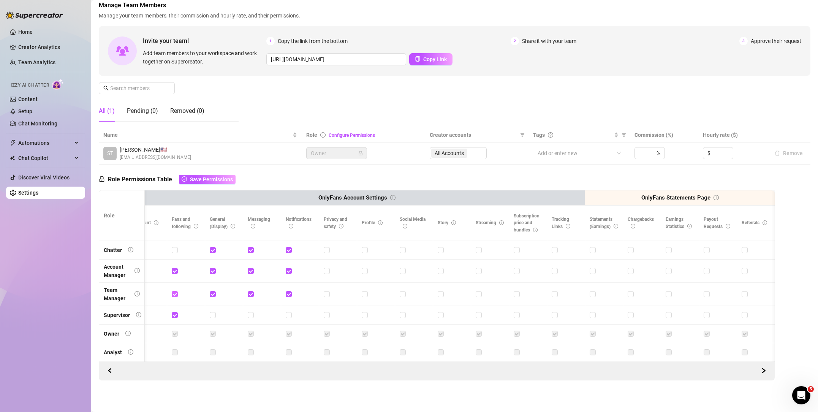
click at [176, 276] on div at bounding box center [186, 271] width 28 height 12
click at [176, 295] on input "checkbox" at bounding box center [174, 293] width 5 height 5
checkbox input "false"
click at [175, 315] on input "checkbox" at bounding box center [174, 314] width 5 height 5
checkbox input "false"
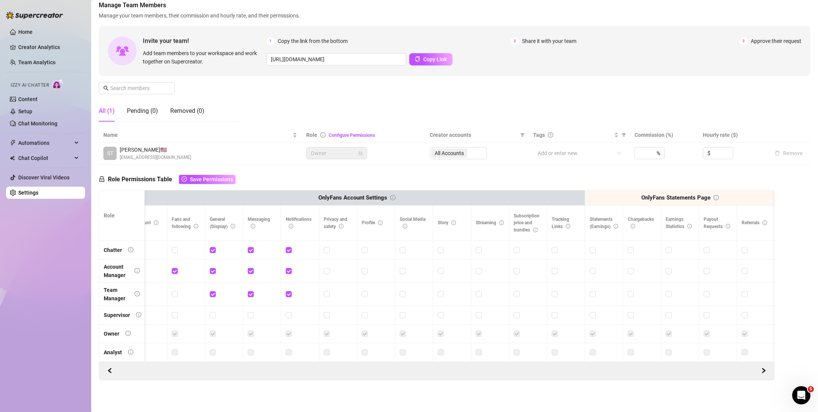
click at [206, 294] on td at bounding box center [224, 294] width 38 height 23
click at [212, 292] on input "checkbox" at bounding box center [212, 293] width 5 height 5
checkbox input "false"
click at [247, 291] on td at bounding box center [262, 294] width 38 height 23
click at [284, 293] on td at bounding box center [300, 294] width 38 height 23
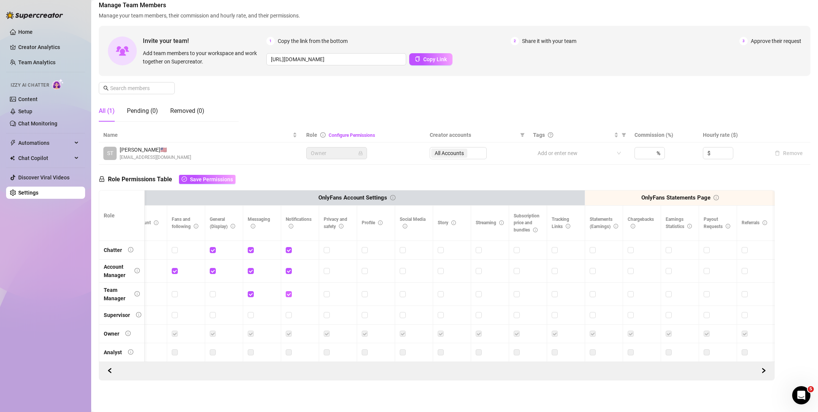
click at [288, 294] on input "checkbox" at bounding box center [288, 293] width 5 height 5
checkbox input "false"
click at [288, 269] on input "checkbox" at bounding box center [288, 270] width 5 height 5
checkbox input "false"
click at [289, 252] on input "checkbox" at bounding box center [288, 249] width 5 height 5
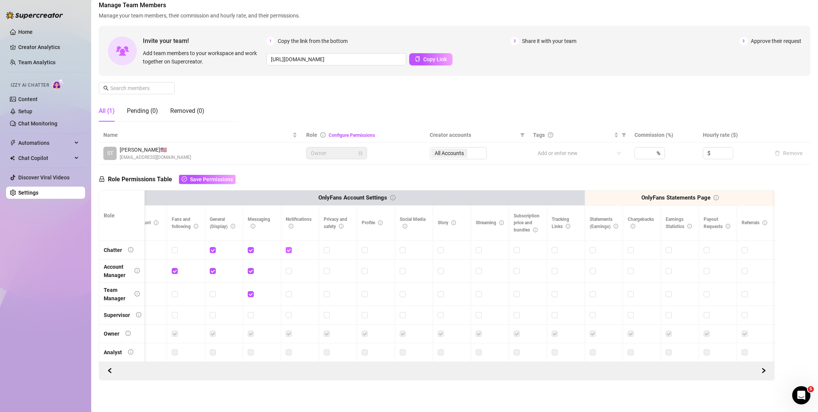
checkbox input "false"
click at [253, 250] on span at bounding box center [251, 250] width 6 height 6
click at [253, 250] on input "checkbox" at bounding box center [250, 249] width 5 height 5
checkbox input "false"
click at [248, 272] on input "checkbox" at bounding box center [250, 270] width 5 height 5
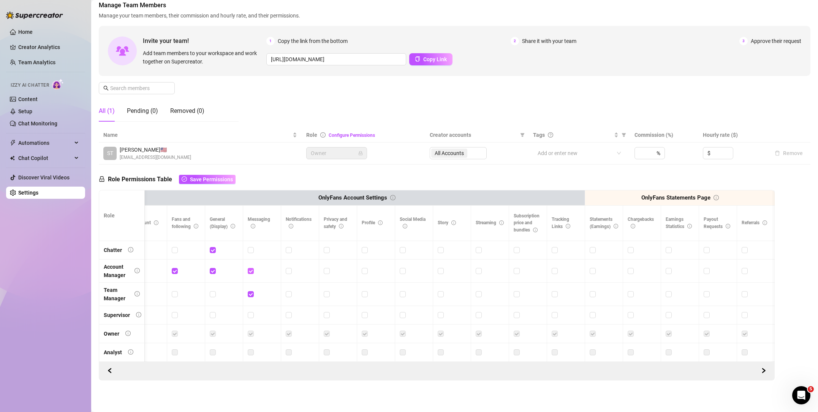
checkbox input "false"
drag, startPoint x: 249, startPoint y: 292, endPoint x: 246, endPoint y: 287, distance: 5.6
click at [248, 292] on input "checkbox" at bounding box center [250, 293] width 5 height 5
checkbox input "false"
drag, startPoint x: 213, startPoint y: 269, endPoint x: 215, endPoint y: 265, distance: 4.9
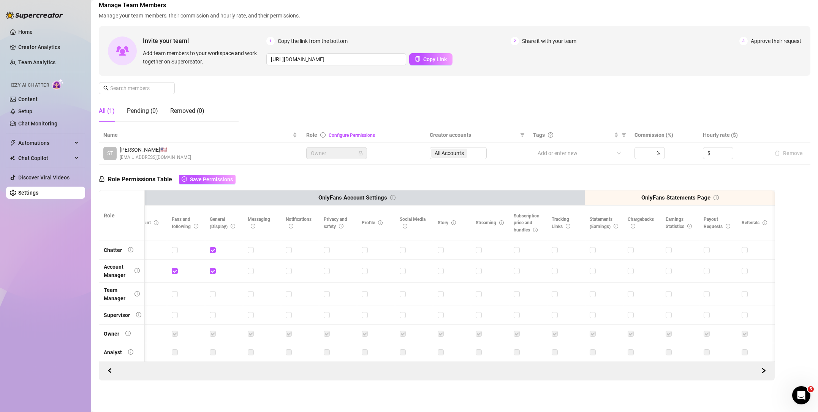
click at [213, 269] on input "checkbox" at bounding box center [212, 270] width 5 height 5
checkbox input "false"
drag, startPoint x: 211, startPoint y: 248, endPoint x: 192, endPoint y: 259, distance: 22.7
click at [211, 248] on input "checkbox" at bounding box center [212, 249] width 5 height 5
checkbox input "false"
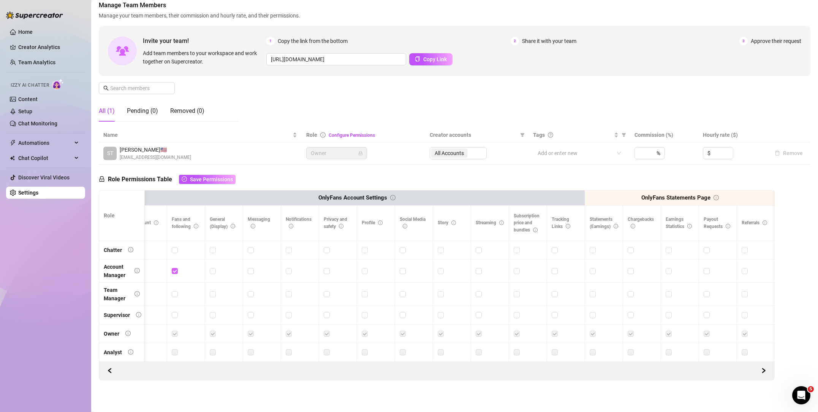
click at [173, 271] on input "checkbox" at bounding box center [174, 270] width 5 height 5
checkbox input "false"
click at [764, 368] on span "button" at bounding box center [763, 371] width 5 height 6
drag, startPoint x: 764, startPoint y: 367, endPoint x: 513, endPoint y: 389, distance: 252.3
click at [760, 367] on button "button" at bounding box center [763, 371] width 12 height 12
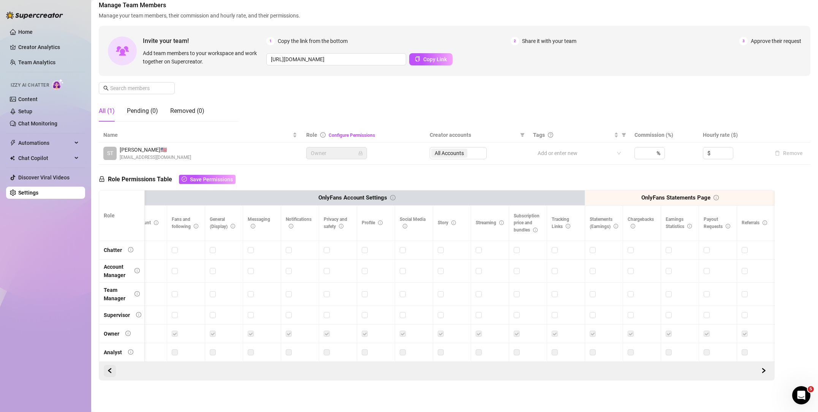
click at [106, 374] on button "button" at bounding box center [110, 371] width 12 height 12
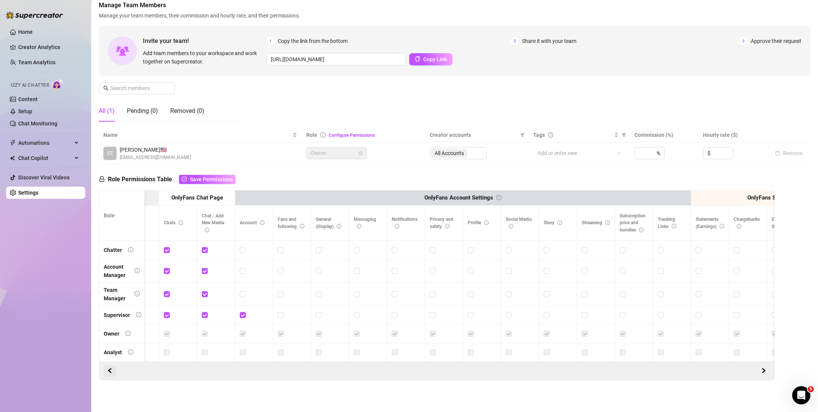
scroll to position [0, 1003]
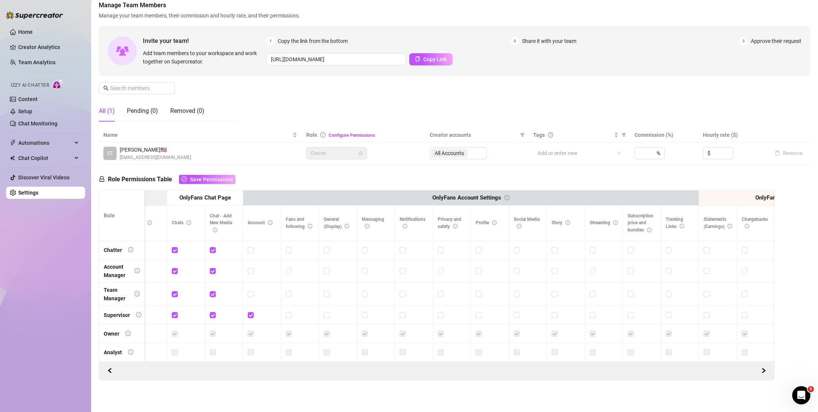
drag, startPoint x: 250, startPoint y: 313, endPoint x: 221, endPoint y: 320, distance: 28.9
click at [249, 313] on input "checkbox" at bounding box center [250, 314] width 5 height 5
checkbox input "false"
click at [207, 313] on td at bounding box center [224, 315] width 38 height 19
drag, startPoint x: 214, startPoint y: 295, endPoint x: 213, endPoint y: 311, distance: 15.6
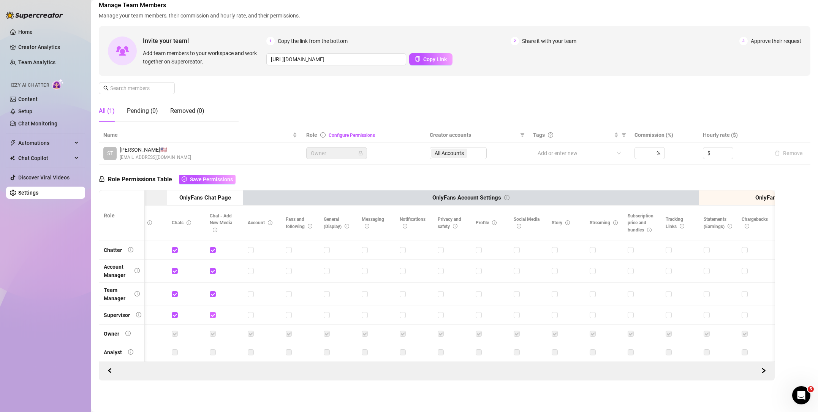
click at [213, 295] on input "checkbox" at bounding box center [212, 293] width 5 height 5
checkbox input "false"
click at [214, 313] on input "checkbox" at bounding box center [212, 314] width 5 height 5
checkbox input "false"
drag, startPoint x: 213, startPoint y: 270, endPoint x: 213, endPoint y: 252, distance: 17.9
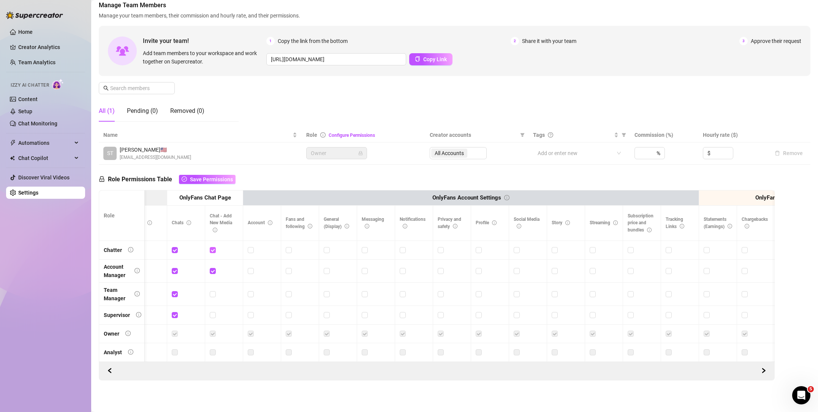
click at [213, 268] on input "checkbox" at bounding box center [212, 270] width 5 height 5
checkbox input "false"
drag, startPoint x: 212, startPoint y: 248, endPoint x: 185, endPoint y: 255, distance: 27.5
click at [211, 248] on input "checkbox" at bounding box center [212, 249] width 5 height 5
checkbox input "false"
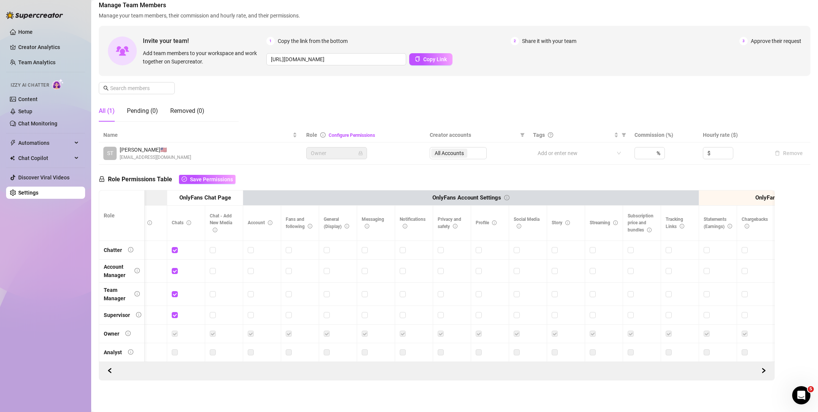
drag, startPoint x: 176, startPoint y: 248, endPoint x: 173, endPoint y: 254, distance: 6.6
click at [175, 251] on input "checkbox" at bounding box center [174, 249] width 5 height 5
checkbox input "false"
click at [177, 270] on span at bounding box center [175, 271] width 6 height 6
drag, startPoint x: 174, startPoint y: 295, endPoint x: 177, endPoint y: 306, distance: 11.0
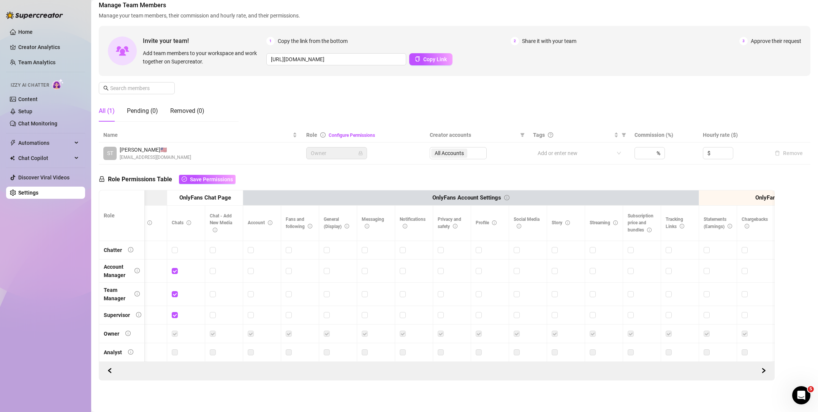
click at [174, 295] on input "checkbox" at bounding box center [174, 293] width 5 height 5
checkbox input "false"
click at [175, 311] on label at bounding box center [175, 315] width 6 height 8
click at [175, 312] on input "checkbox" at bounding box center [174, 314] width 5 height 5
checkbox input "false"
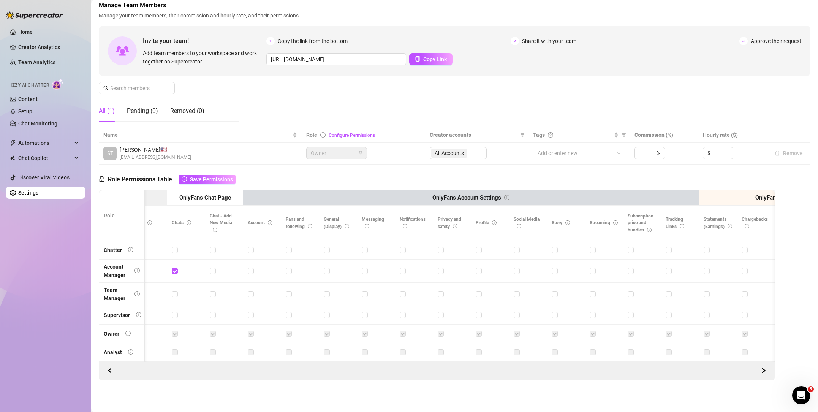
drag, startPoint x: 173, startPoint y: 270, endPoint x: 157, endPoint y: 304, distance: 37.2
click at [173, 270] on input "checkbox" at bounding box center [174, 270] width 5 height 5
checkbox input "false"
click at [114, 373] on button "button" at bounding box center [110, 371] width 12 height 12
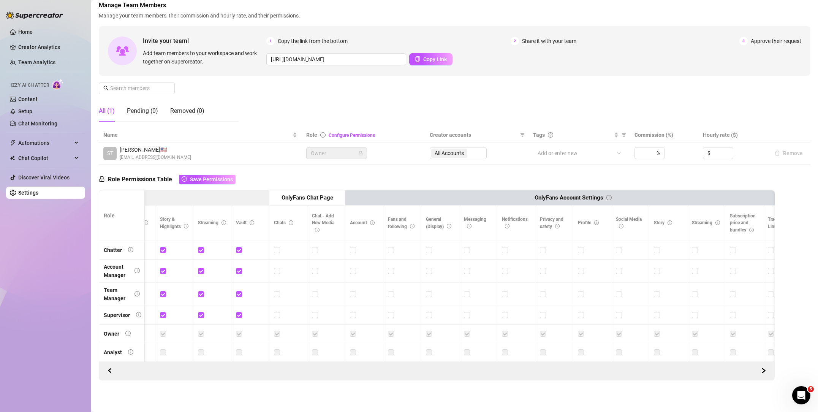
scroll to position [0, 889]
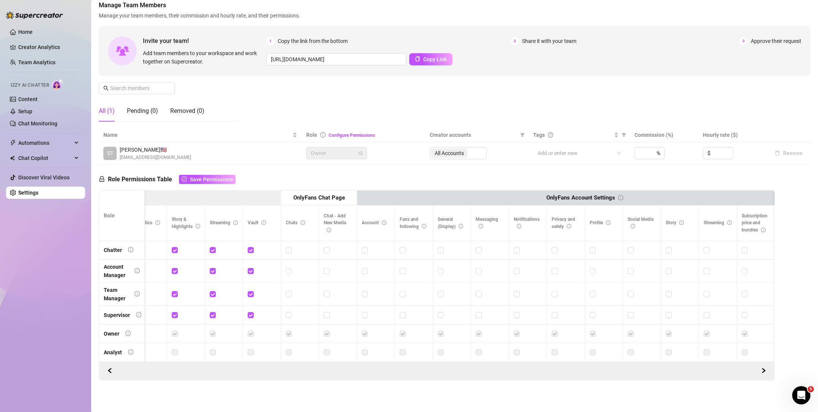
click at [246, 316] on td at bounding box center [262, 315] width 38 height 19
click at [250, 313] on input "checkbox" at bounding box center [250, 314] width 5 height 5
checkbox input "false"
click at [250, 295] on input "checkbox" at bounding box center [250, 293] width 5 height 5
checkbox input "false"
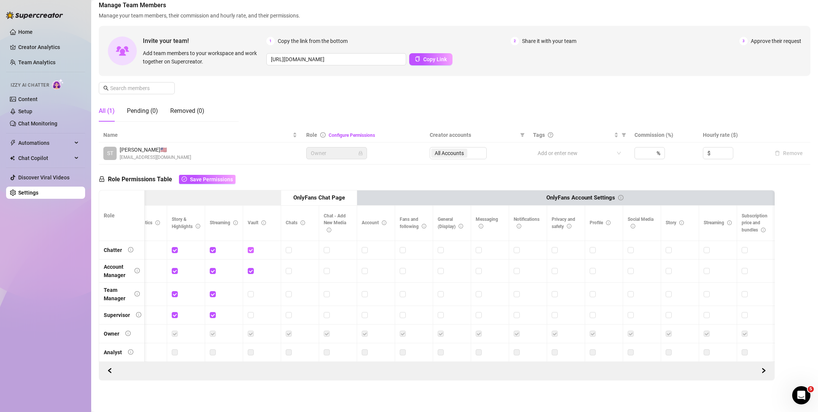
drag, startPoint x: 250, startPoint y: 268, endPoint x: 250, endPoint y: 247, distance: 21.3
click at [251, 267] on label at bounding box center [251, 271] width 6 height 8
click at [251, 268] on input "checkbox" at bounding box center [250, 270] width 5 height 5
checkbox input "false"
drag, startPoint x: 250, startPoint y: 246, endPoint x: 225, endPoint y: 253, distance: 26.0
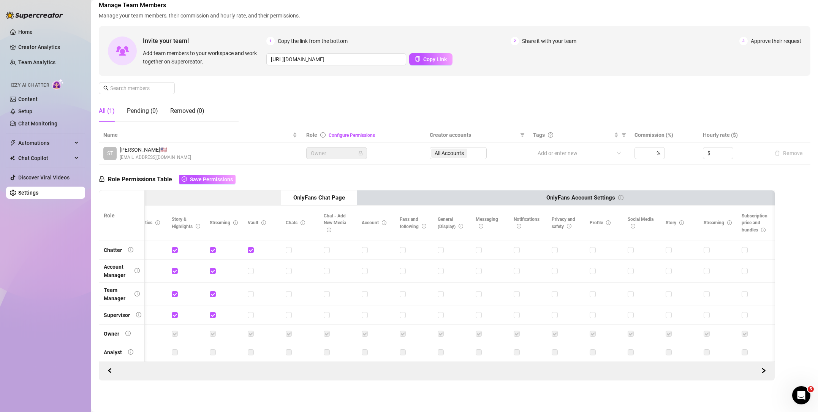
click at [250, 247] on input "checkbox" at bounding box center [250, 249] width 5 height 5
checkbox input "false"
drag, startPoint x: 213, startPoint y: 250, endPoint x: 212, endPoint y: 270, distance: 19.8
click at [213, 252] on span at bounding box center [213, 250] width 6 height 6
click at [213, 252] on input "checkbox" at bounding box center [212, 249] width 5 height 5
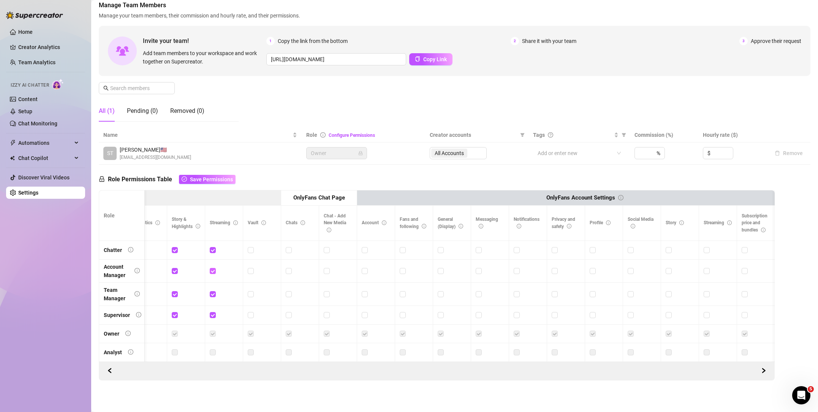
checkbox input "false"
drag, startPoint x: 213, startPoint y: 272, endPoint x: 212, endPoint y: 284, distance: 12.2
click at [213, 273] on span at bounding box center [213, 271] width 6 height 6
click at [213, 273] on input "checkbox" at bounding box center [212, 270] width 5 height 5
checkbox input "false"
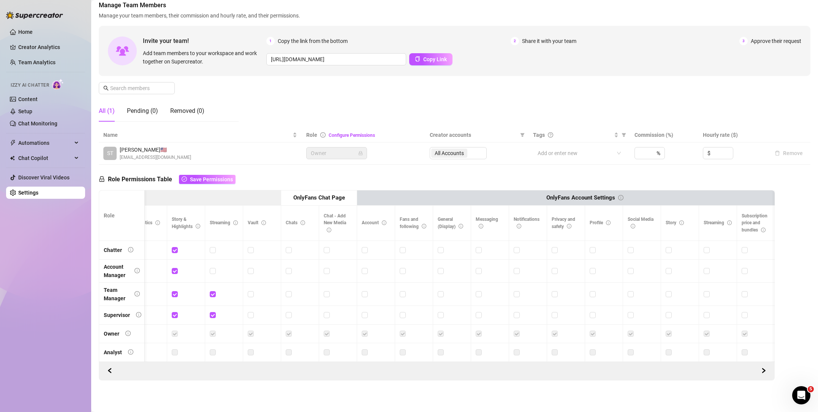
drag, startPoint x: 213, startPoint y: 297, endPoint x: 212, endPoint y: 309, distance: 12.2
click at [213, 297] on label at bounding box center [213, 294] width 6 height 8
click at [213, 296] on input "checkbox" at bounding box center [212, 293] width 5 height 5
checkbox input "false"
drag, startPoint x: 212, startPoint y: 316, endPoint x: 193, endPoint y: 318, distance: 19.1
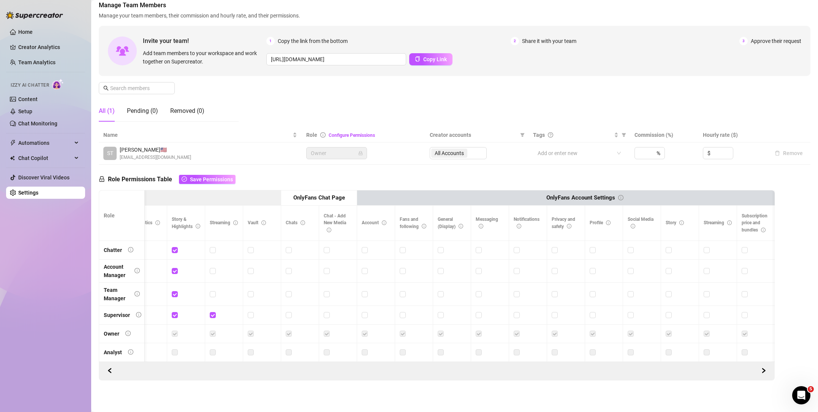
click at [212, 316] on input "checkbox" at bounding box center [212, 314] width 5 height 5
checkbox input "false"
click at [175, 316] on input "checkbox" at bounding box center [174, 314] width 5 height 5
checkbox input "false"
click at [175, 292] on input "checkbox" at bounding box center [174, 293] width 5 height 5
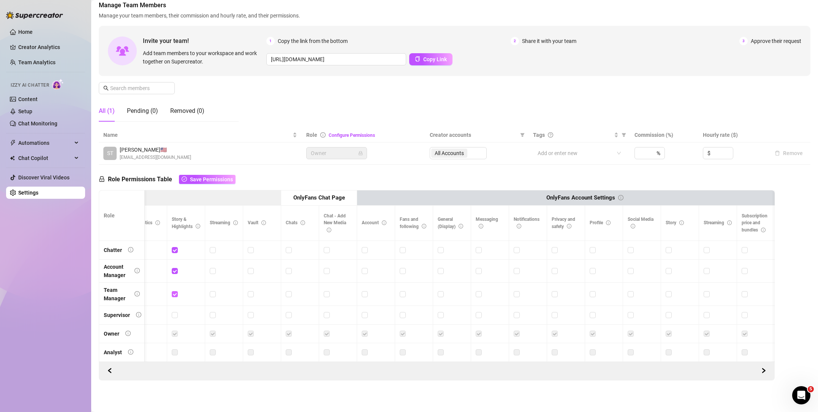
checkbox input "false"
drag, startPoint x: 174, startPoint y: 268, endPoint x: 174, endPoint y: 257, distance: 11.8
click at [174, 268] on input "checkbox" at bounding box center [174, 270] width 5 height 5
checkbox input "false"
drag, startPoint x: 174, startPoint y: 246, endPoint x: 179, endPoint y: 281, distance: 35.3
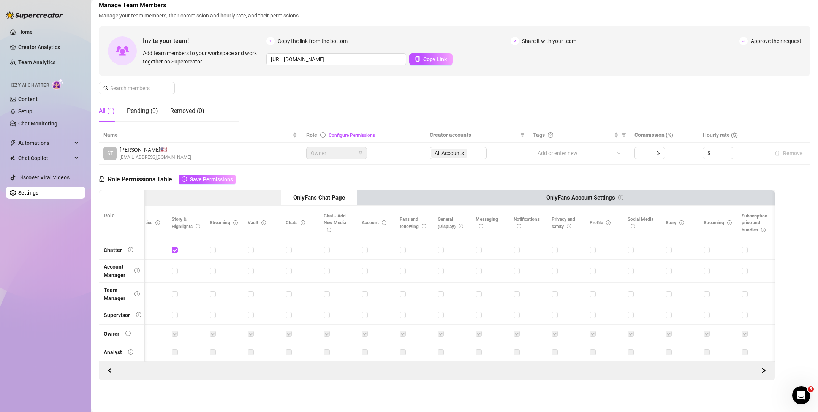
click at [173, 248] on label at bounding box center [175, 250] width 6 height 8
click at [175, 250] on input "checkbox" at bounding box center [174, 249] width 5 height 5
checkbox input "false"
click at [110, 368] on icon "left" at bounding box center [109, 370] width 3 height 5
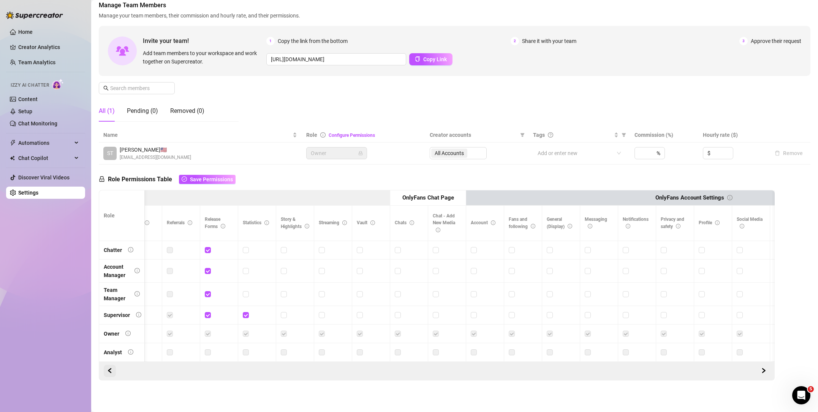
scroll to position [0, 775]
click at [249, 314] on input "checkbox" at bounding box center [250, 314] width 5 height 5
checkbox input "false"
click at [210, 316] on input "checkbox" at bounding box center [212, 314] width 5 height 5
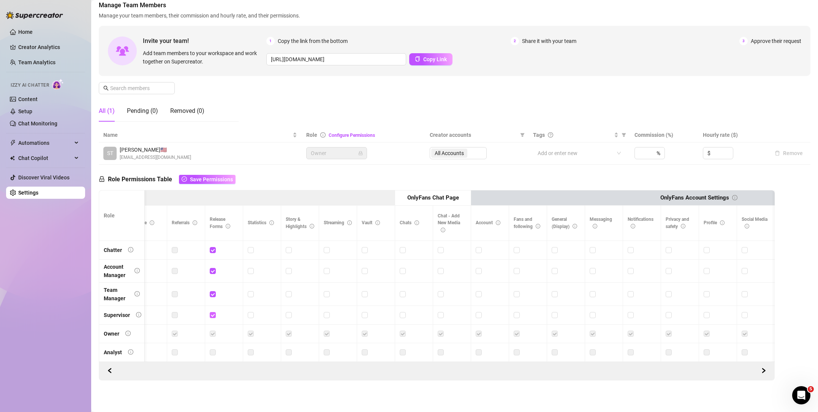
checkbox input "false"
click at [213, 293] on input "checkbox" at bounding box center [212, 293] width 5 height 5
checkbox input "false"
click at [210, 268] on input "checkbox" at bounding box center [212, 270] width 5 height 5
checkbox input "false"
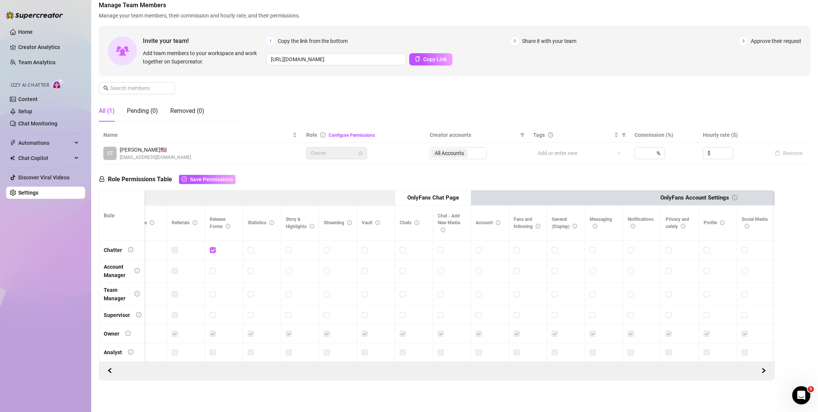
click at [215, 249] on span at bounding box center [213, 250] width 6 height 6
click at [215, 249] on input "checkbox" at bounding box center [212, 249] width 5 height 5
checkbox input "false"
click at [111, 368] on span "button" at bounding box center [109, 371] width 5 height 6
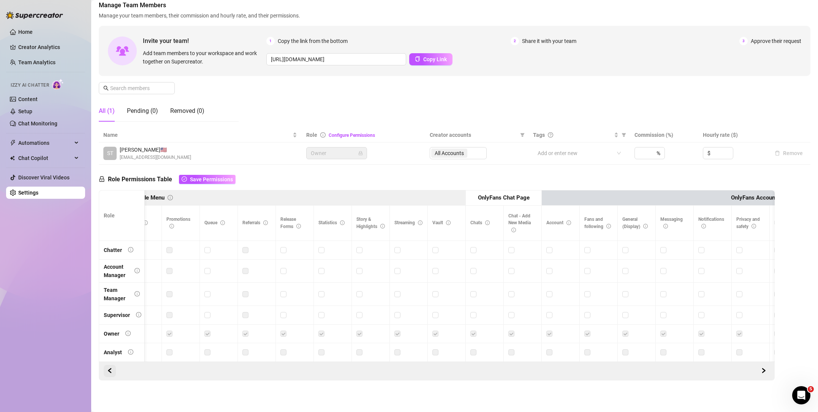
scroll to position [0, 666]
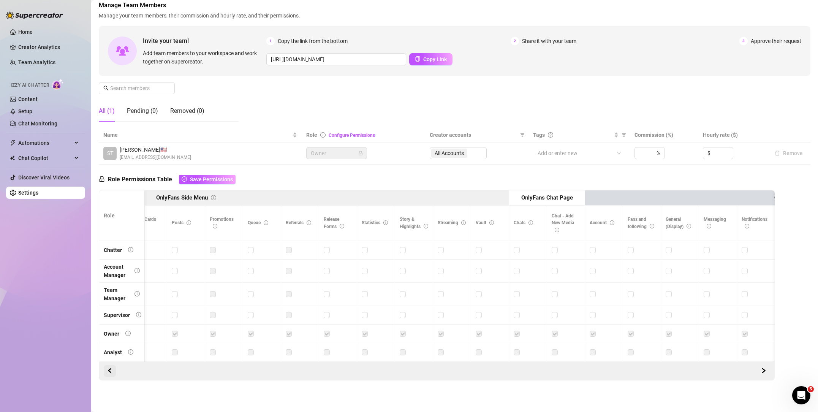
click at [111, 368] on span "button" at bounding box center [109, 371] width 5 height 6
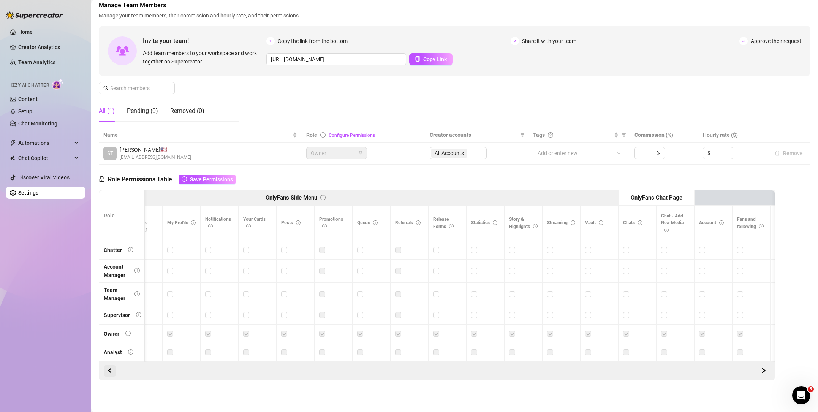
click at [111, 368] on span "button" at bounding box center [109, 371] width 5 height 6
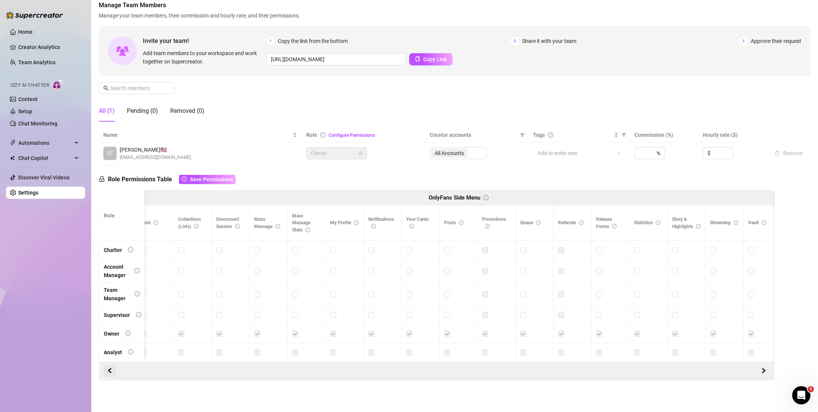
click at [111, 368] on span "button" at bounding box center [109, 371] width 5 height 6
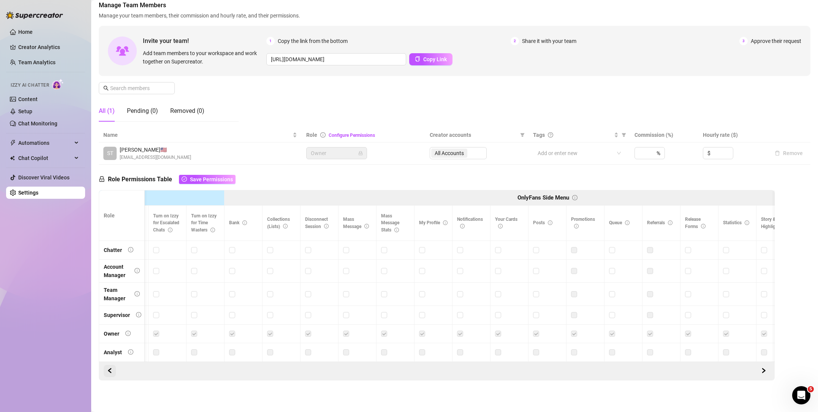
click at [111, 368] on span "button" at bounding box center [109, 371] width 5 height 6
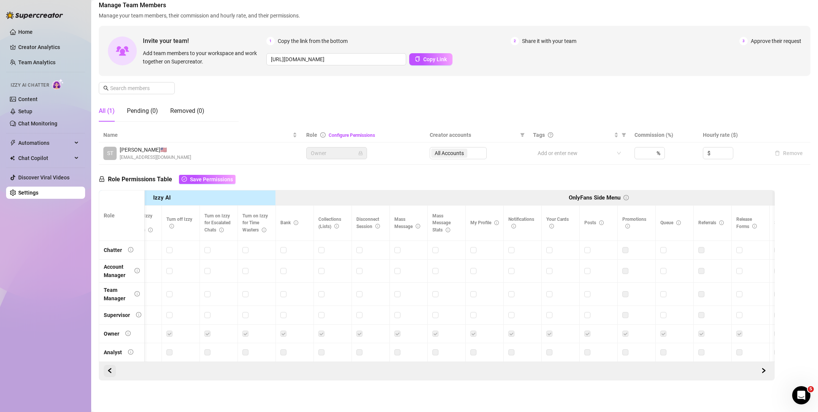
click at [111, 368] on span "button" at bounding box center [109, 371] width 5 height 6
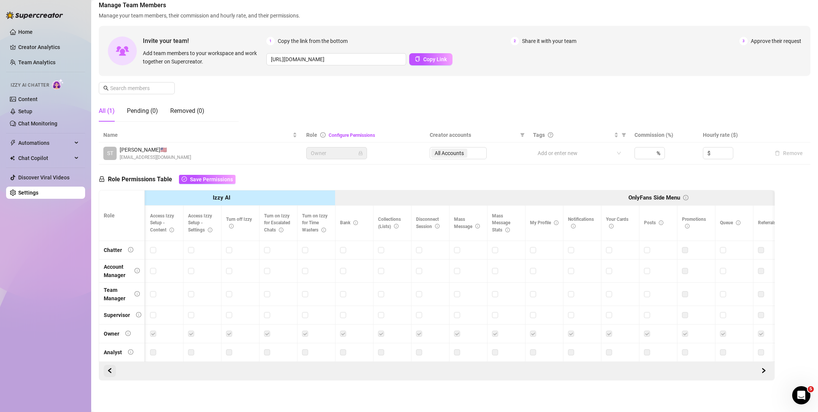
click at [111, 368] on span "button" at bounding box center [109, 371] width 5 height 6
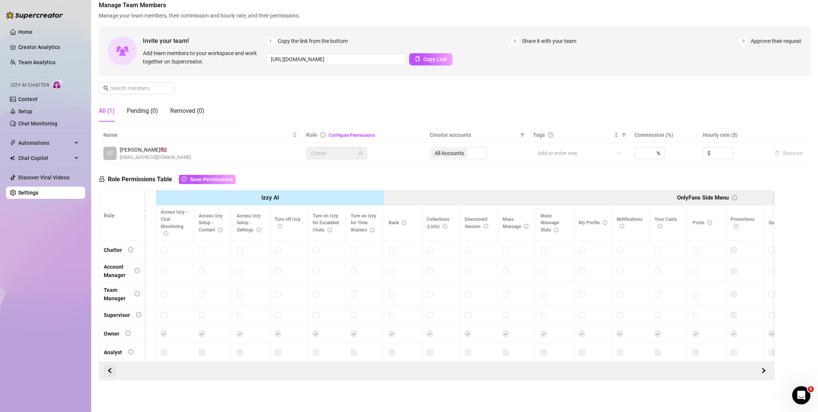
click at [111, 368] on span "button" at bounding box center [109, 371] width 5 height 6
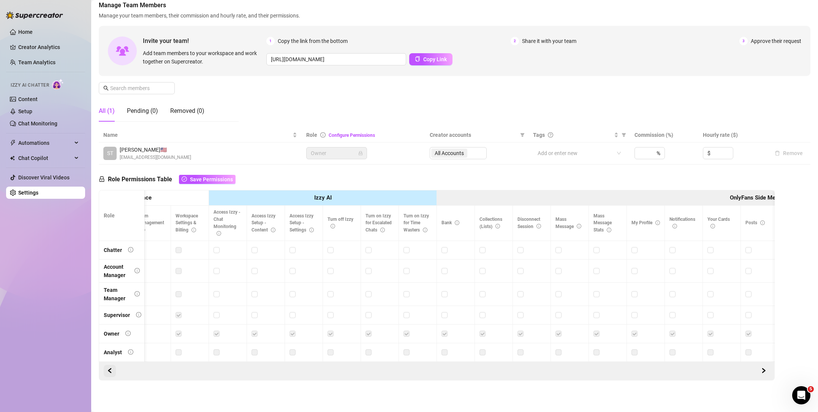
click at [111, 368] on span "button" at bounding box center [109, 371] width 5 height 6
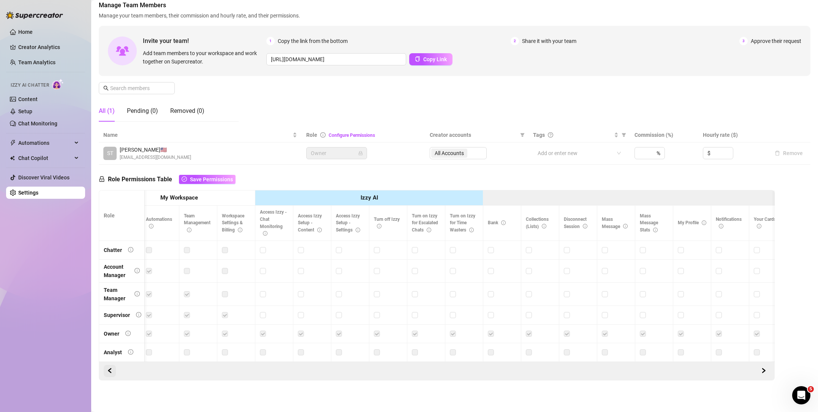
click at [111, 368] on span "button" at bounding box center [109, 371] width 5 height 6
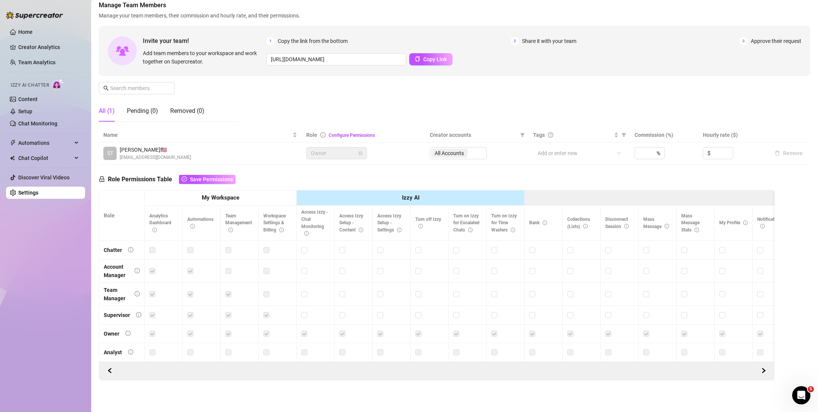
drag, startPoint x: 111, startPoint y: 367, endPoint x: 126, endPoint y: 364, distance: 15.2
click at [111, 368] on span "button" at bounding box center [109, 371] width 5 height 6
click at [203, 180] on span "Save Permissions" at bounding box center [211, 179] width 43 height 6
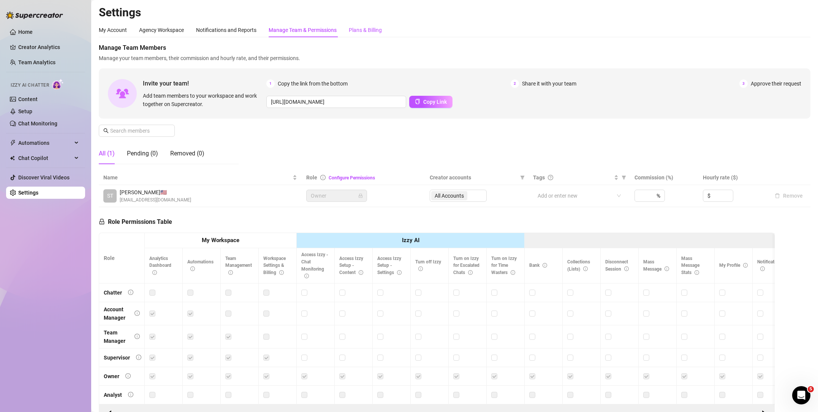
click at [364, 32] on div "Plans & Billing" at bounding box center [365, 30] width 33 height 8
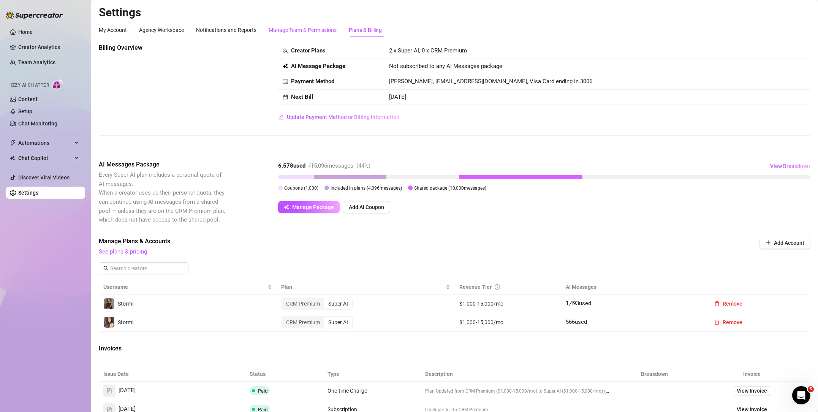
click at [311, 28] on div "Manage Team & Permissions" at bounding box center [302, 30] width 68 height 8
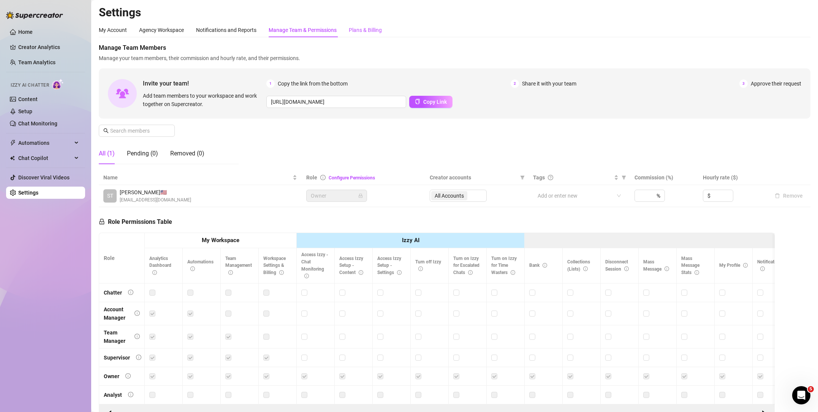
click at [356, 27] on div "Plans & Billing" at bounding box center [365, 30] width 33 height 8
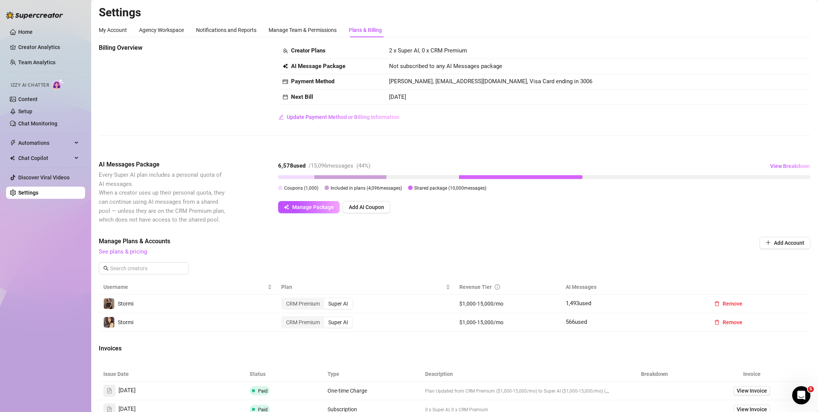
click at [310, 200] on div "6,578 used / 15,096 messages ( 44 %) View Breakdown Coupons ( 1,000 ) Included …" at bounding box center [544, 186] width 532 height 53
click at [313, 207] on span "Manage Package" at bounding box center [313, 207] width 42 height 6
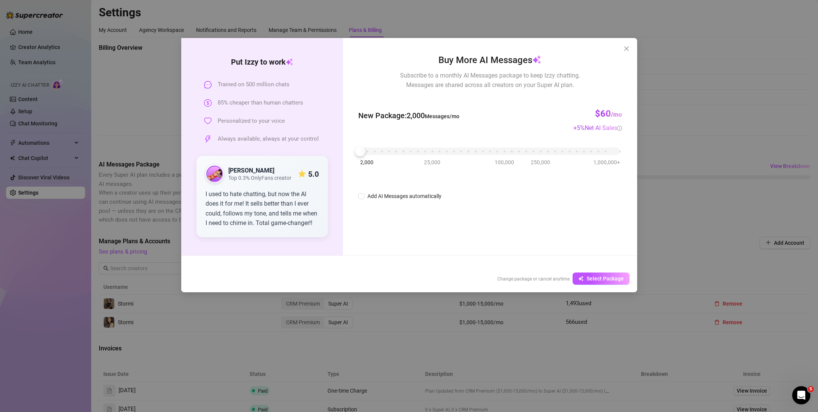
click at [654, 228] on div "Put Izzy to work Trained on 500 million chats 85% cheaper than human chatters P…" at bounding box center [409, 206] width 818 height 412
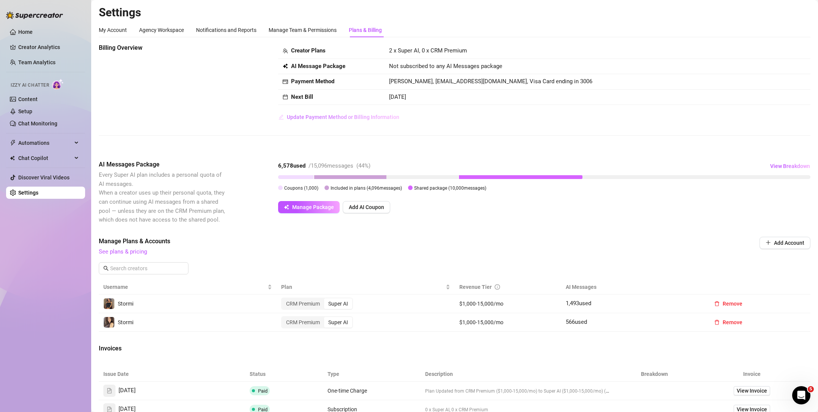
click at [332, 114] on span "Update Payment Method or Billing Information" at bounding box center [343, 117] width 112 height 6
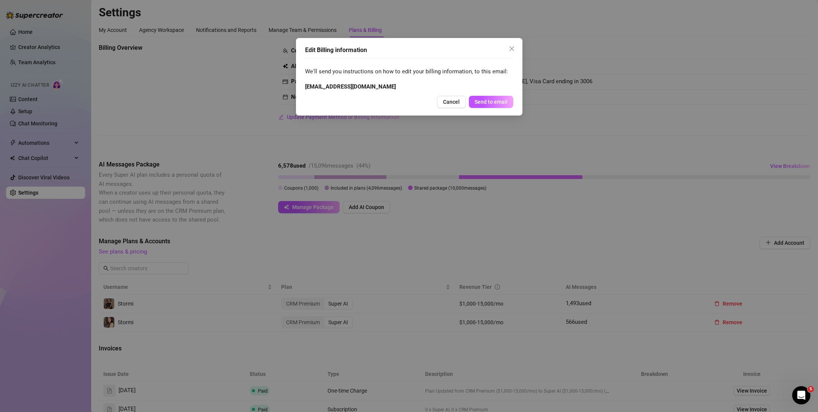
click at [535, 112] on div "Edit Billing information We'll send you instructions on how to edit your billin…" at bounding box center [409, 206] width 818 height 412
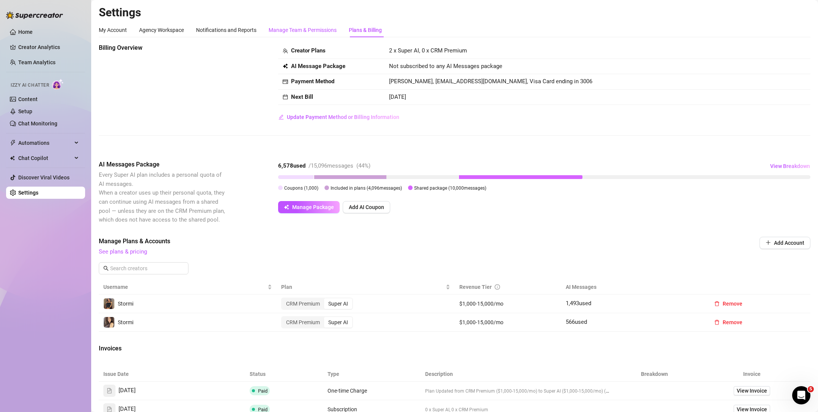
click at [289, 29] on div "Manage Team & Permissions" at bounding box center [302, 30] width 68 height 8
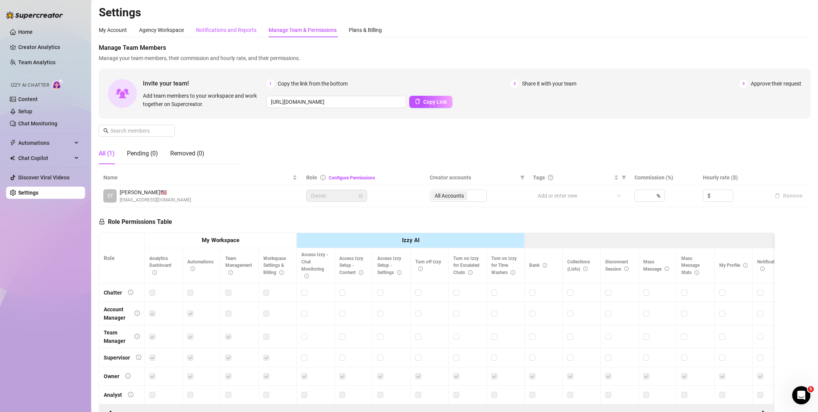
click at [236, 32] on div "Notifications and Reports" at bounding box center [226, 30] width 60 height 8
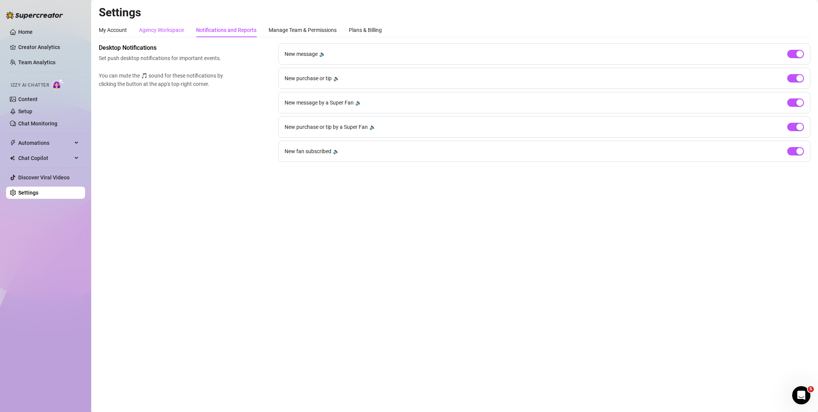
click at [149, 31] on div "Agency Workspace" at bounding box center [161, 30] width 45 height 8
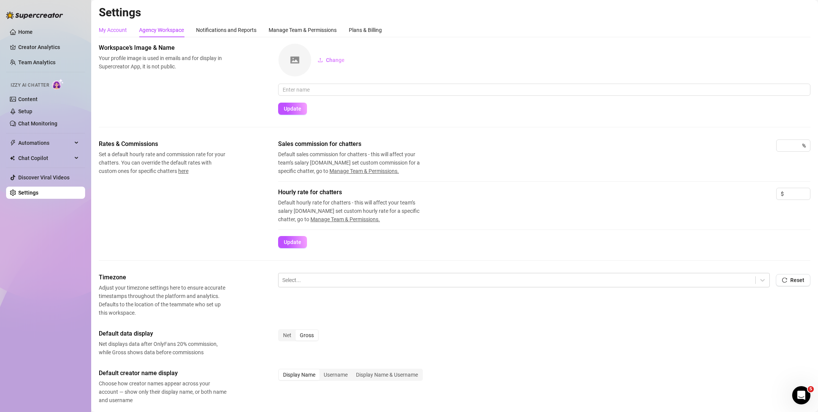
click at [123, 28] on div "My Account" at bounding box center [113, 30] width 28 height 8
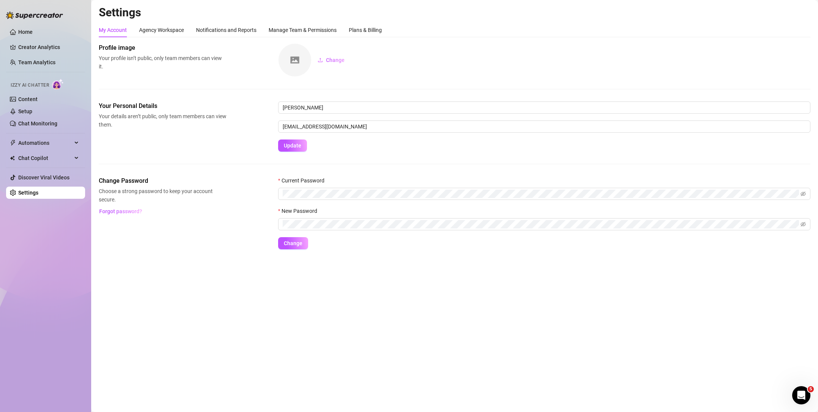
click at [54, 152] on ul "Home Creator Analytics Team Analytics Izzy AI Chatter Content Setup Chat Monito…" at bounding box center [45, 112] width 79 height 179
click at [52, 155] on span "Chat Copilot" at bounding box center [45, 158] width 54 height 12
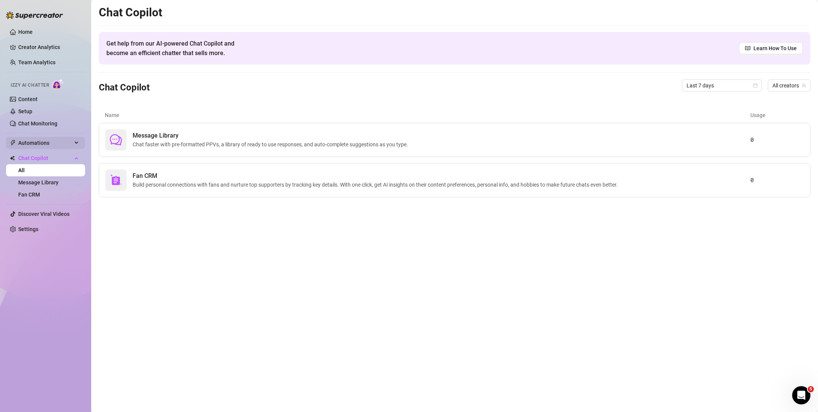
click at [58, 146] on span "Automations" at bounding box center [45, 143] width 54 height 12
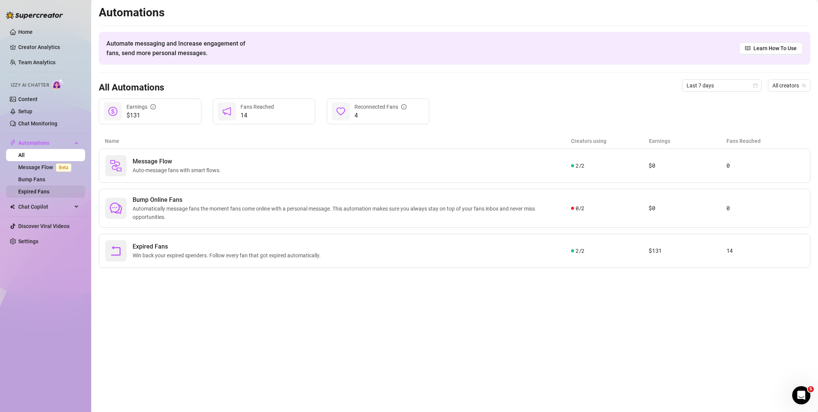
click at [49, 193] on link "Expired Fans" at bounding box center [33, 191] width 31 height 6
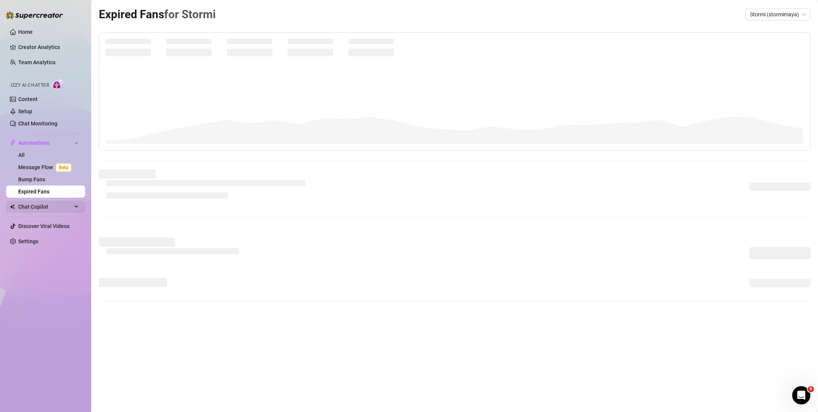
click at [49, 208] on span "Chat Copilot" at bounding box center [45, 207] width 54 height 12
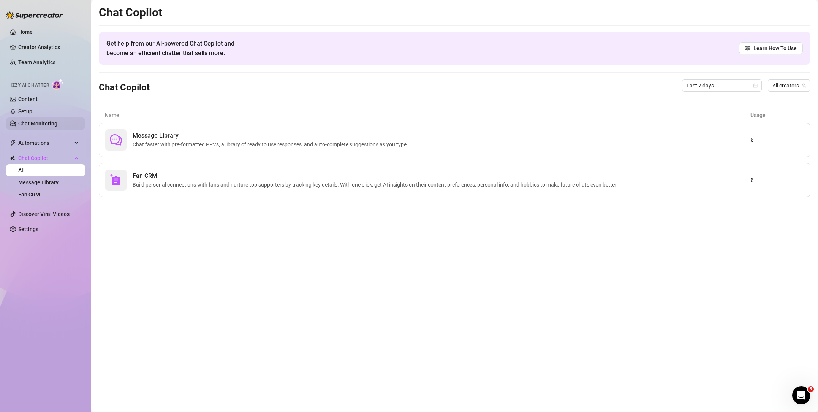
click at [54, 120] on link "Chat Monitoring" at bounding box center [37, 123] width 39 height 6
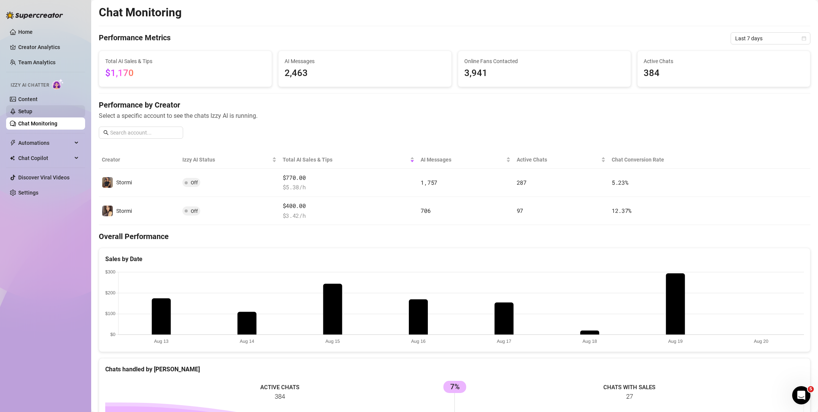
click at [32, 114] on link "Setup" at bounding box center [25, 111] width 14 height 6
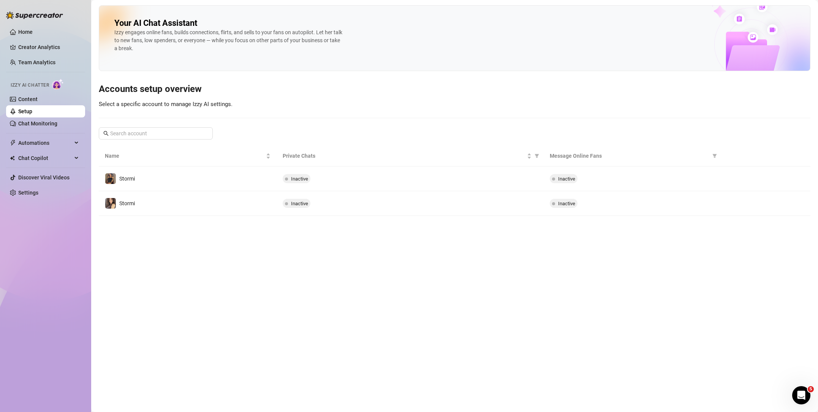
click at [32, 108] on link "Setup" at bounding box center [25, 111] width 14 height 6
click at [38, 102] on link "Content" at bounding box center [27, 99] width 19 height 6
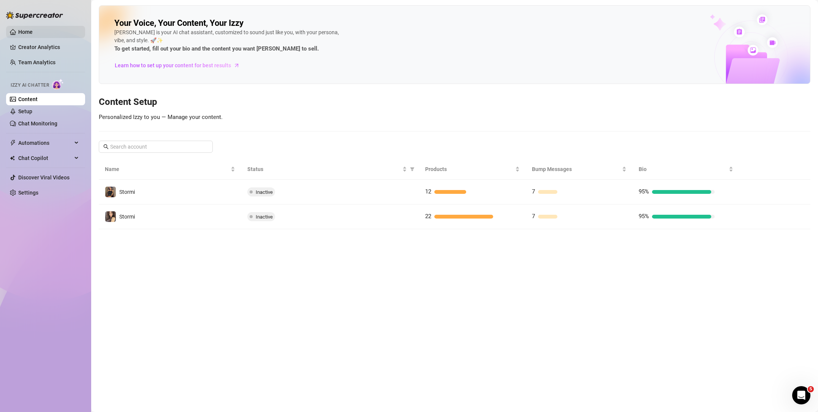
click at [24, 35] on link "Home" at bounding box center [25, 32] width 14 height 6
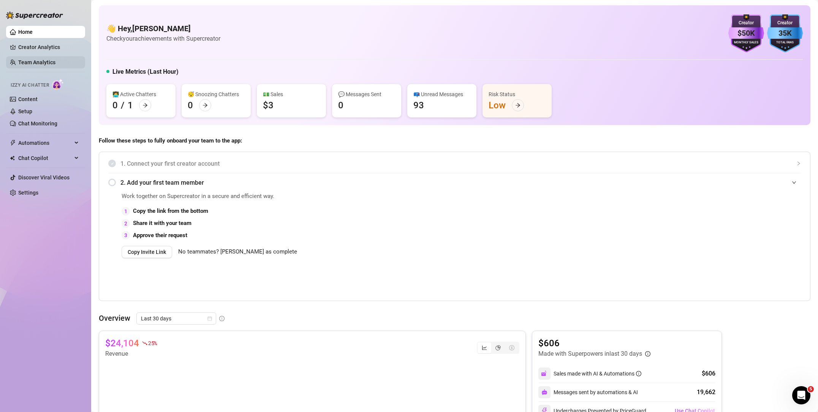
click at [52, 59] on link "Team Analytics" at bounding box center [36, 62] width 37 height 6
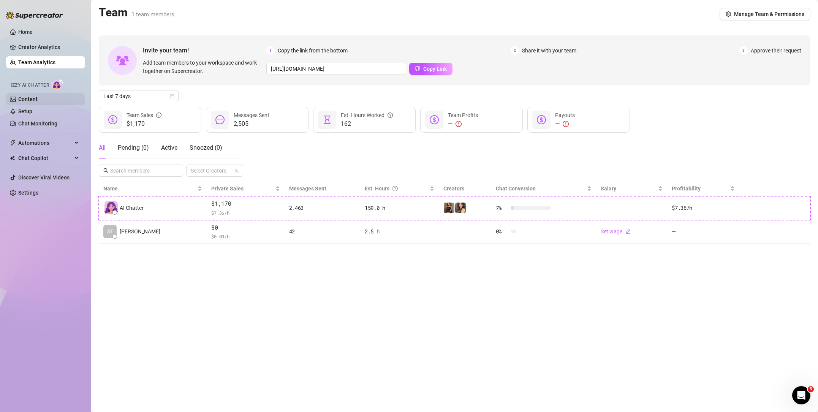
click at [38, 99] on link "Content" at bounding box center [27, 99] width 19 height 6
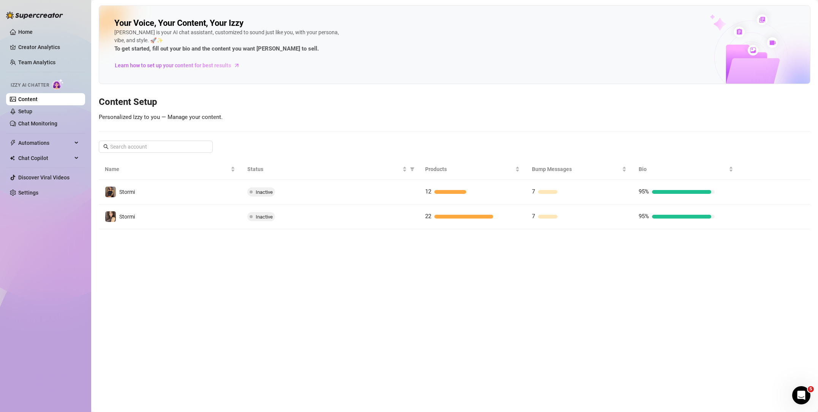
click at [38, 102] on link "Content" at bounding box center [27, 99] width 19 height 6
click at [32, 111] on link "Setup" at bounding box center [25, 111] width 14 height 6
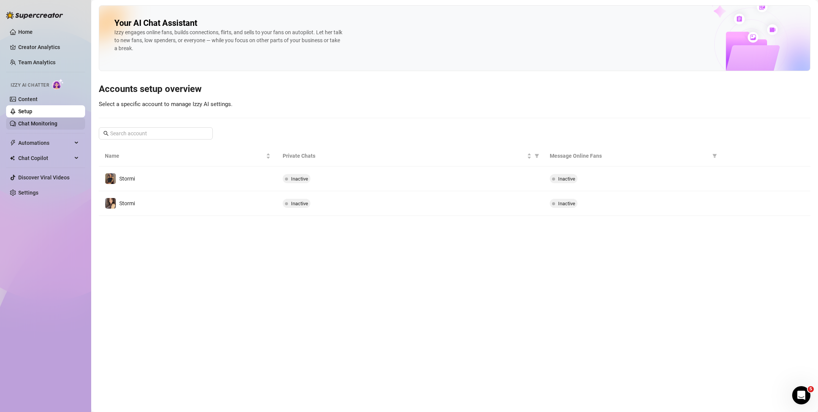
click at [44, 122] on link "Chat Monitoring" at bounding box center [37, 123] width 39 height 6
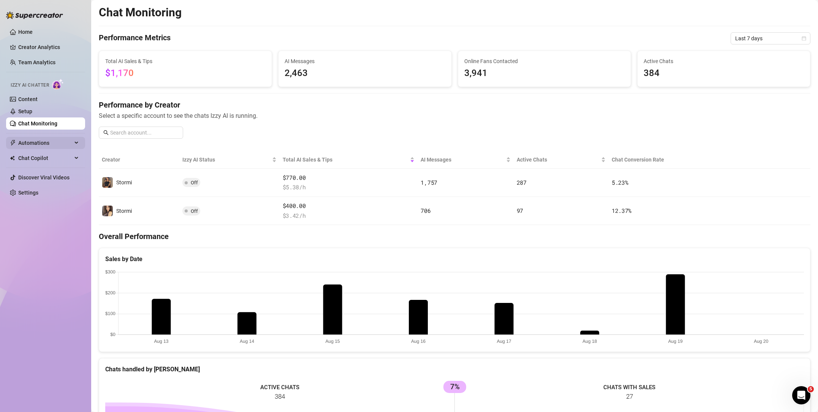
click at [52, 138] on span "Automations" at bounding box center [45, 143] width 54 height 12
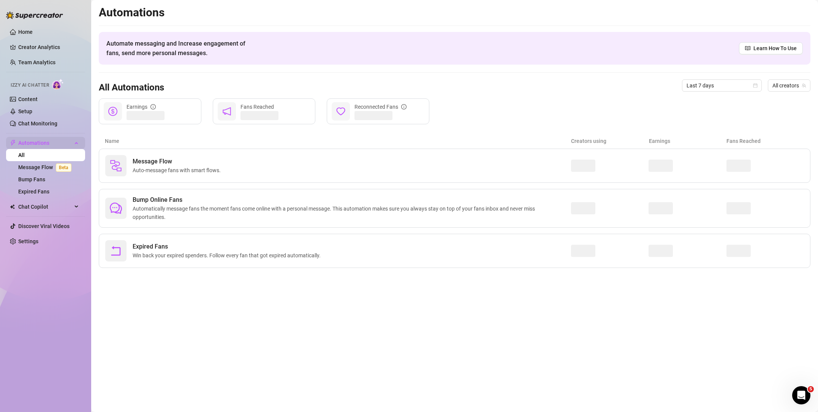
click at [52, 139] on span "Automations" at bounding box center [45, 143] width 54 height 12
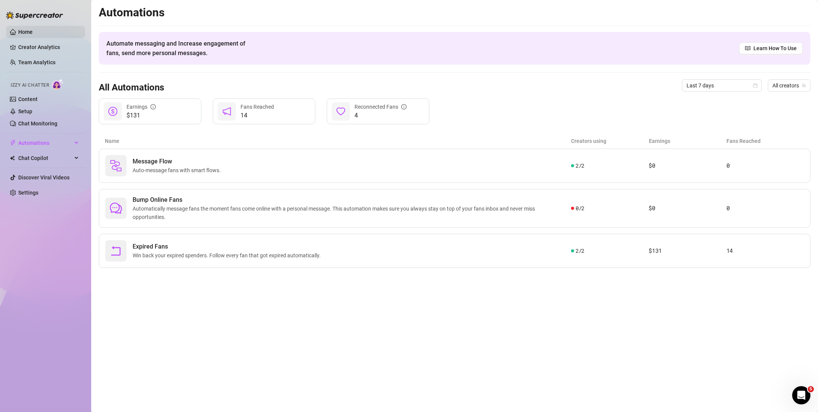
click at [30, 29] on link "Home" at bounding box center [25, 32] width 14 height 6
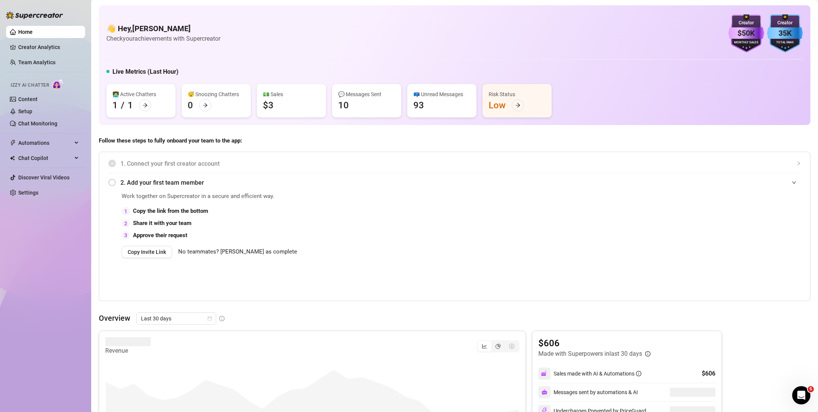
drag, startPoint x: 26, startPoint y: 38, endPoint x: 25, endPoint y: 46, distance: 8.1
click at [26, 38] on ul "Home Creator Analytics Team Analytics Izzy AI Chatter Content Setup Chat Monito…" at bounding box center [45, 112] width 79 height 179
drag, startPoint x: 25, startPoint y: 47, endPoint x: 26, endPoint y: 58, distance: 11.4
click at [25, 47] on link "Creator Analytics" at bounding box center [48, 47] width 61 height 12
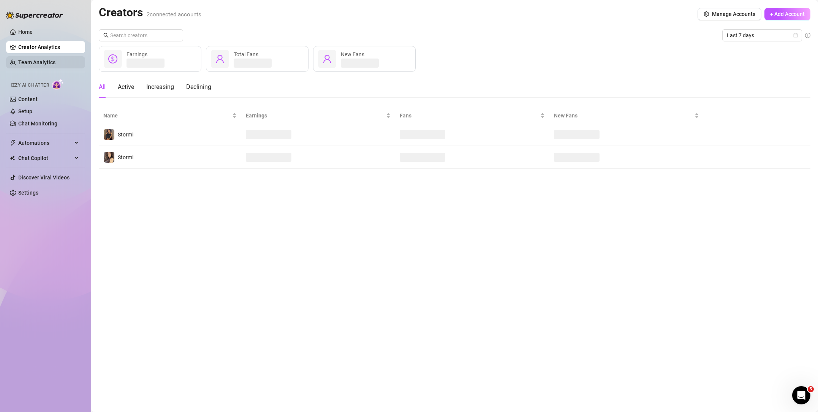
click at [33, 61] on link "Team Analytics" at bounding box center [36, 62] width 37 height 6
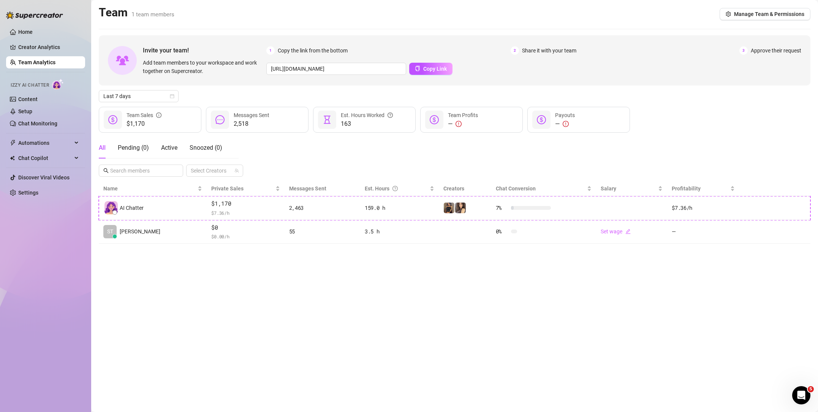
click at [41, 39] on ul "Home Creator Analytics Team Analytics Izzy AI Chatter Content Setup Chat Monito…" at bounding box center [45, 112] width 79 height 179
click at [33, 29] on link "Home" at bounding box center [25, 32] width 14 height 6
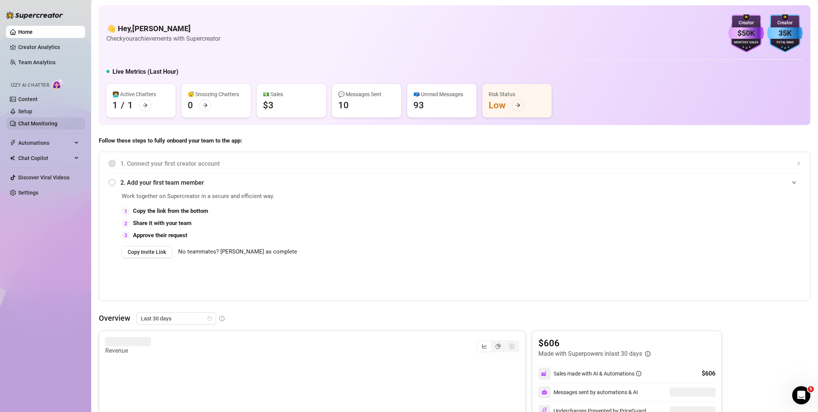
click at [39, 123] on link "Chat Monitoring" at bounding box center [37, 123] width 39 height 6
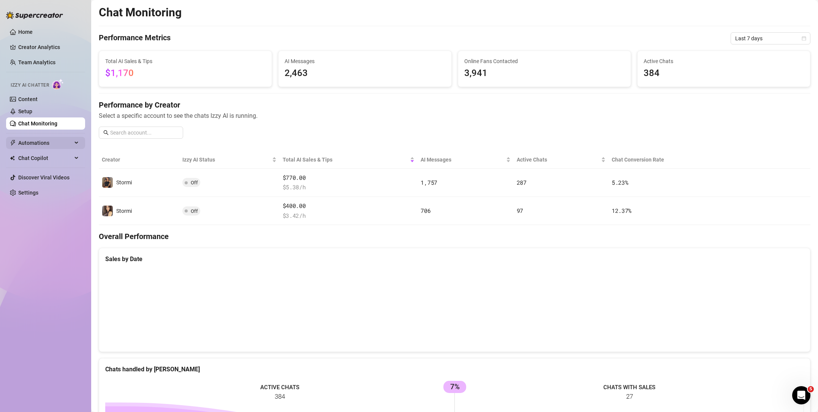
click at [53, 143] on span "Automations" at bounding box center [45, 143] width 54 height 12
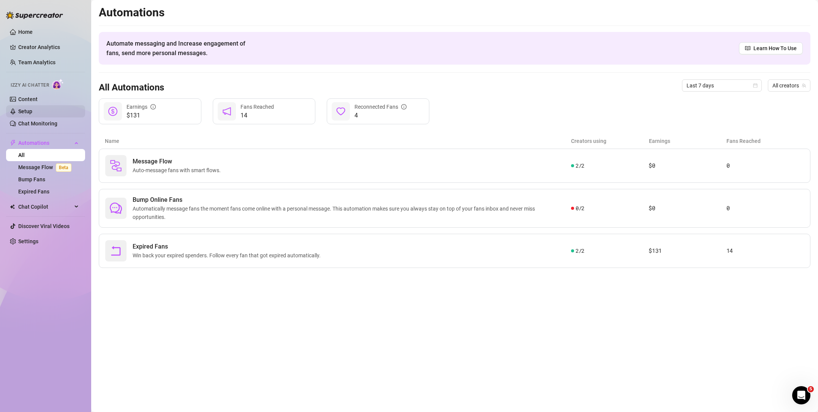
click at [32, 112] on link "Setup" at bounding box center [25, 111] width 14 height 6
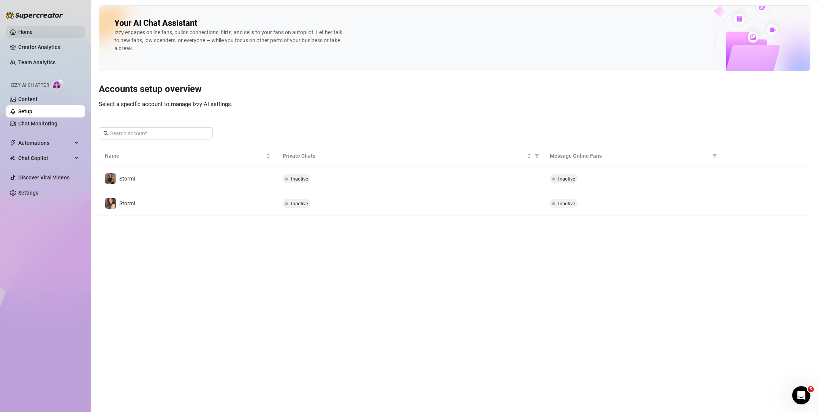
click at [33, 33] on link "Home" at bounding box center [25, 32] width 14 height 6
